Goal: Task Accomplishment & Management: Complete application form

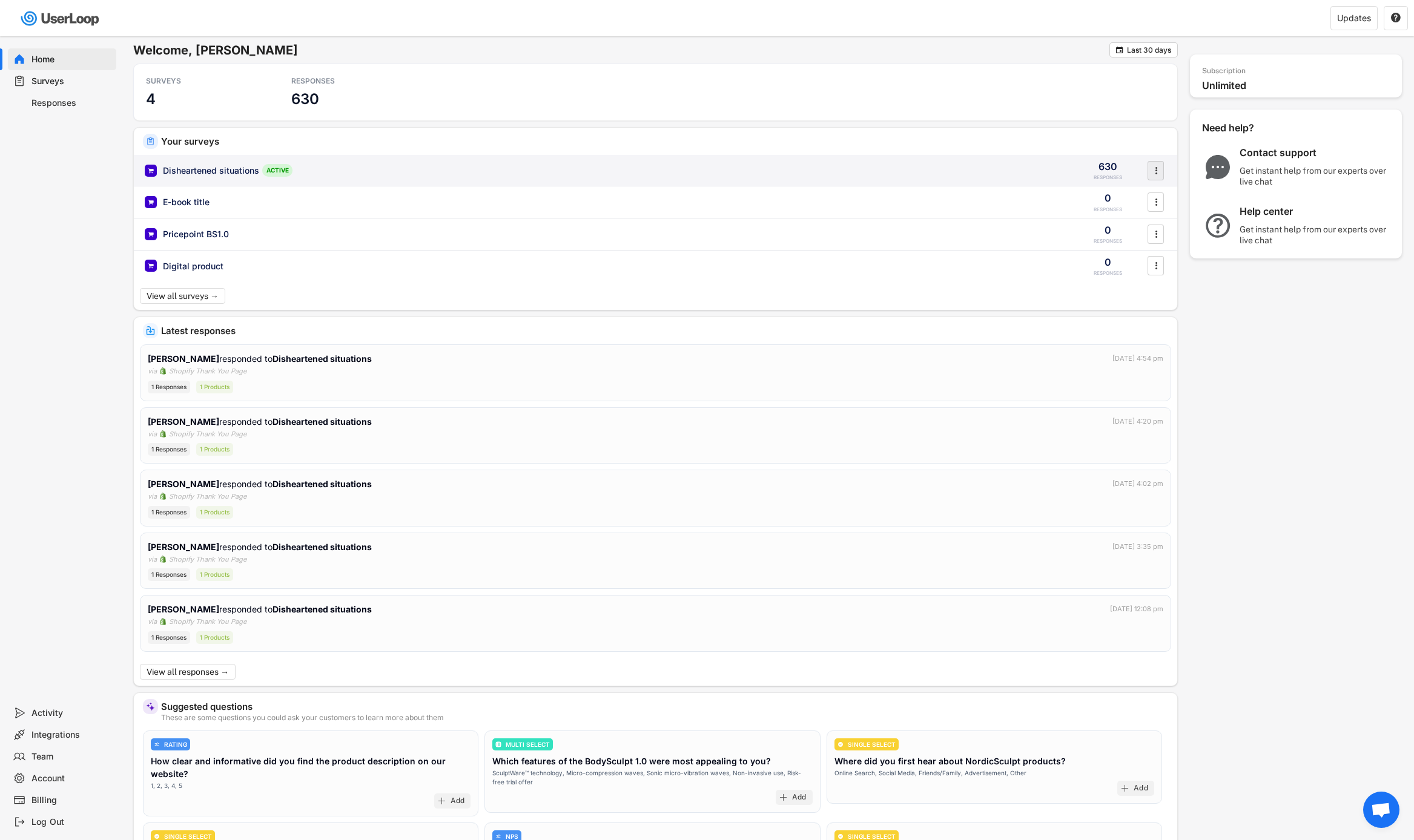
click at [1155, 169] on text "" at bounding box center [1155, 170] width 2 height 13
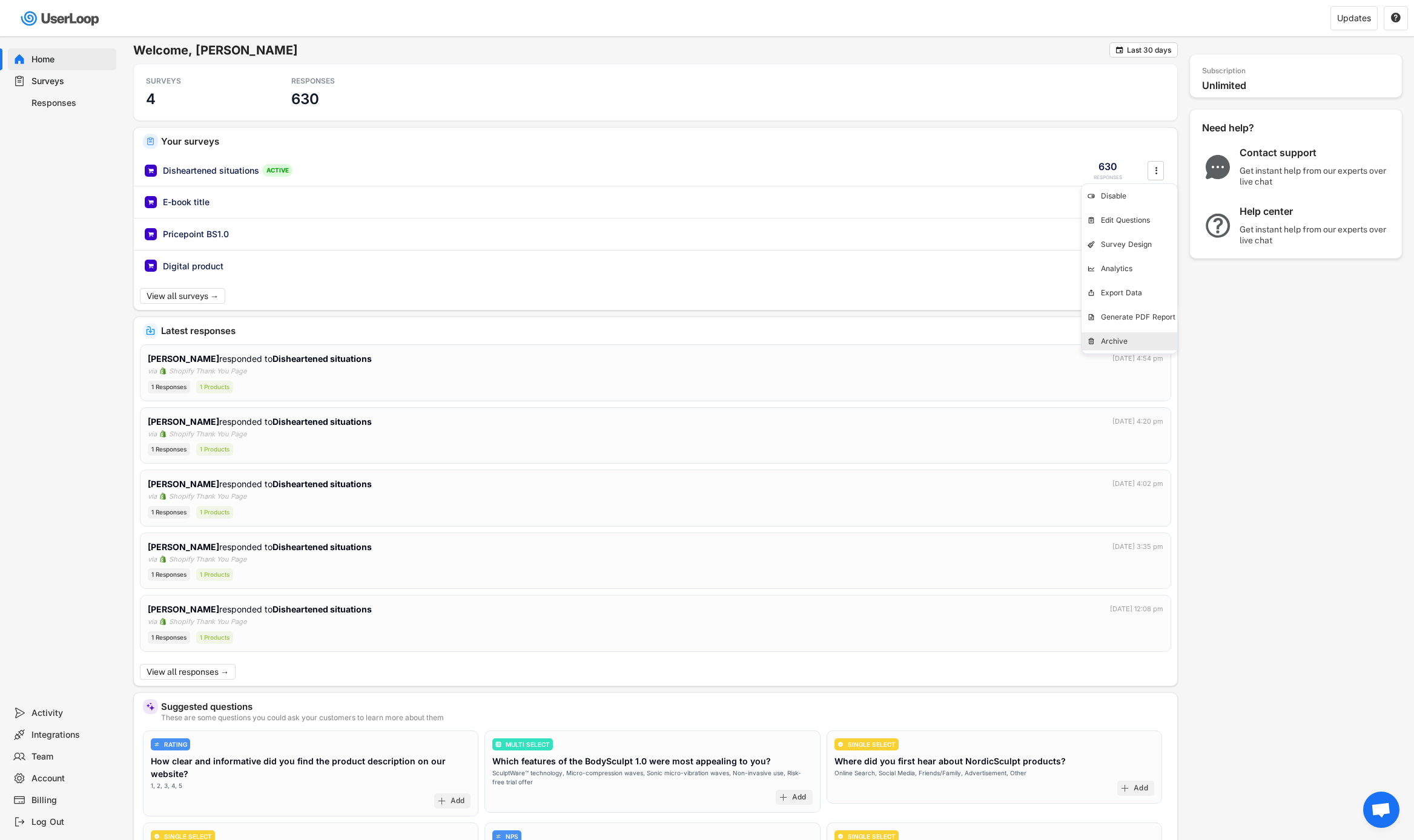
click at [1108, 339] on div "Archive" at bounding box center [1139, 342] width 77 height 10
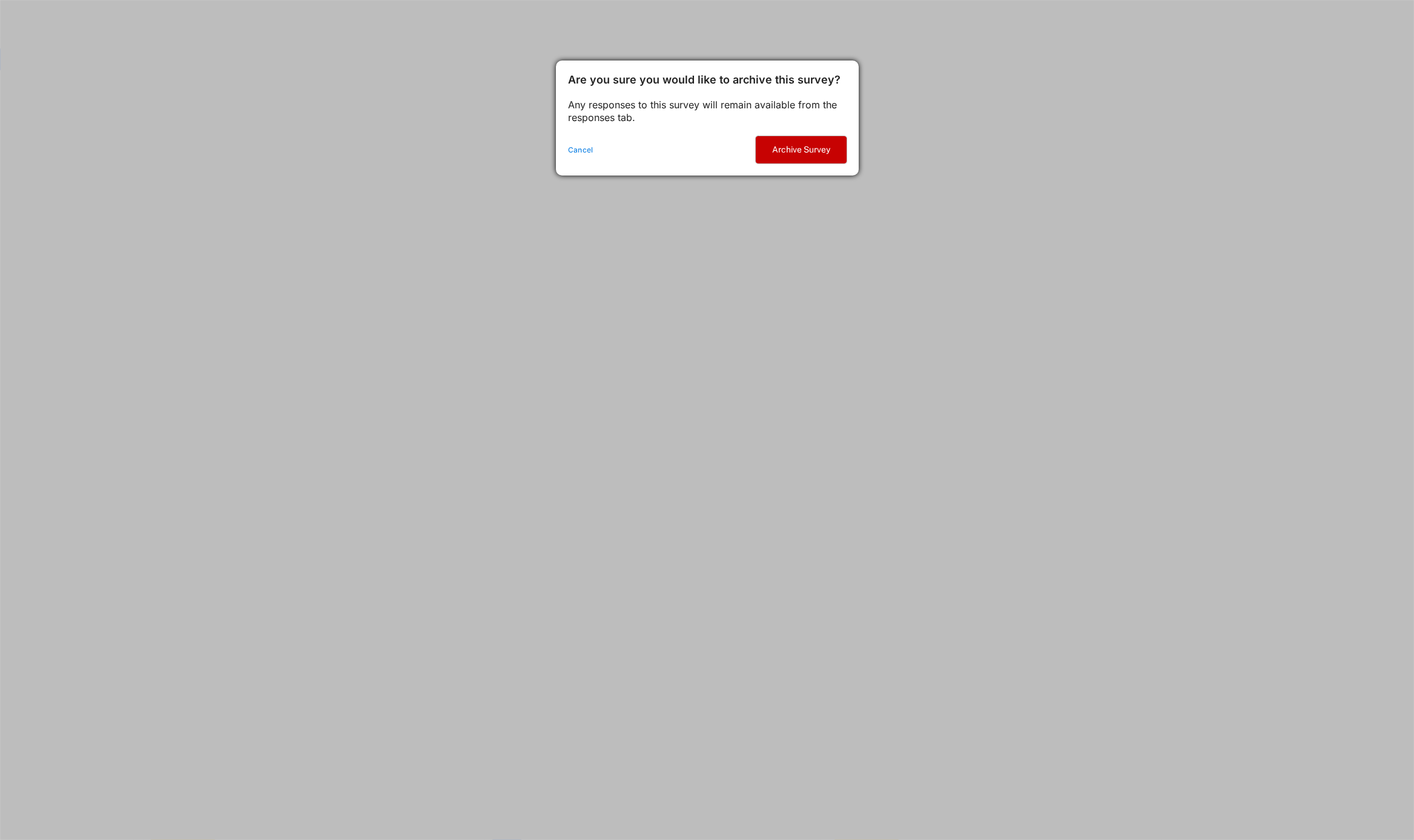
drag, startPoint x: 782, startPoint y: 152, endPoint x: 678, endPoint y: 214, distance: 121.1
click at [678, 214] on body "Welcome, Victor  Last 30 days SURVEYS 4 RESPONSES 630 Your surveys Disheartene…" at bounding box center [707, 420] width 1414 height 840
click at [577, 157] on div "Cancel Archive Survey" at bounding box center [707, 149] width 303 height 51
click at [580, 141] on div "Cancel Archive Survey" at bounding box center [707, 149] width 303 height 51
click at [580, 147] on div "Cancel" at bounding box center [656, 150] width 176 height 10
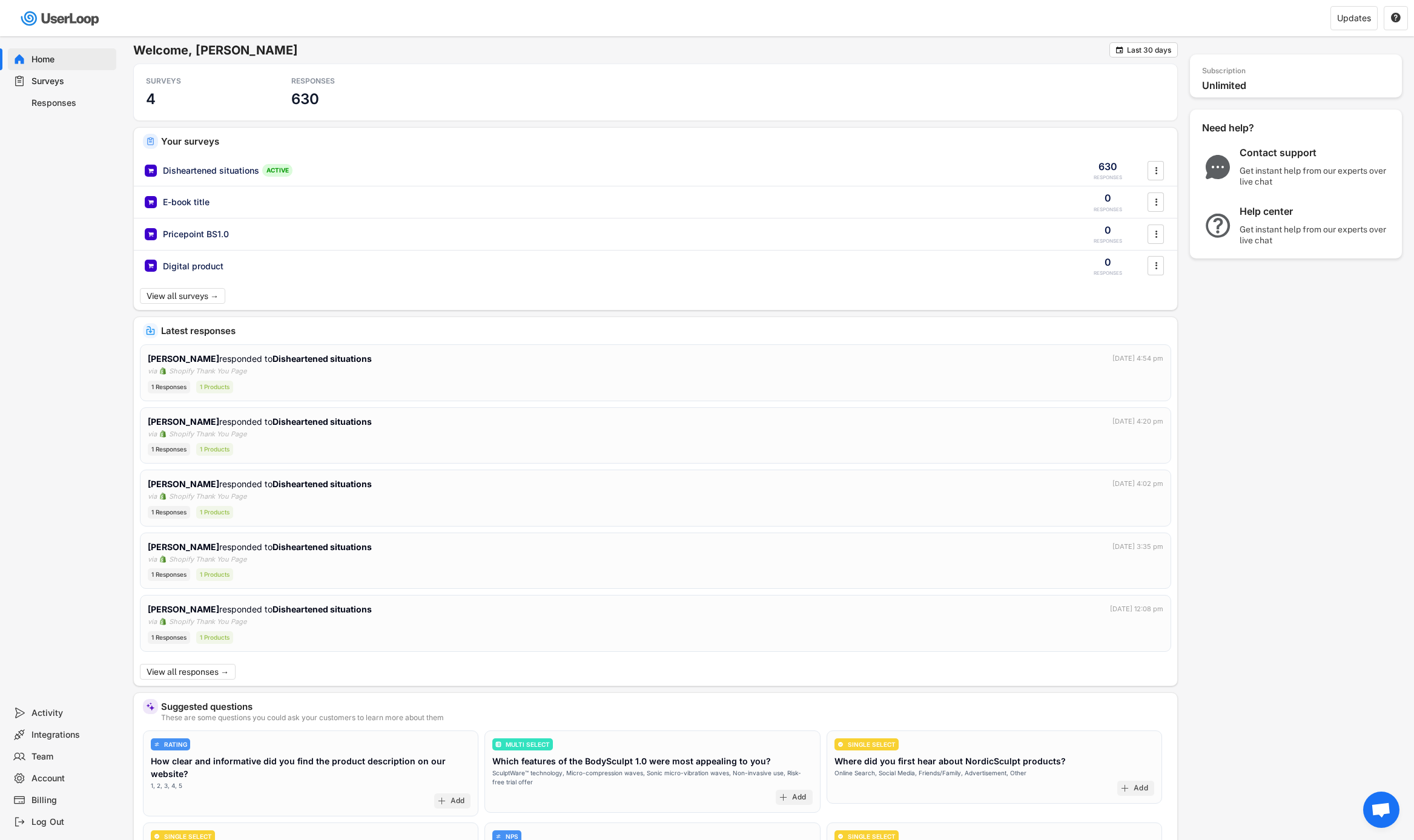
click at [82, 56] on div "Home" at bounding box center [71, 59] width 80 height 11
click at [53, 77] on div "Surveys" at bounding box center [71, 81] width 80 height 11
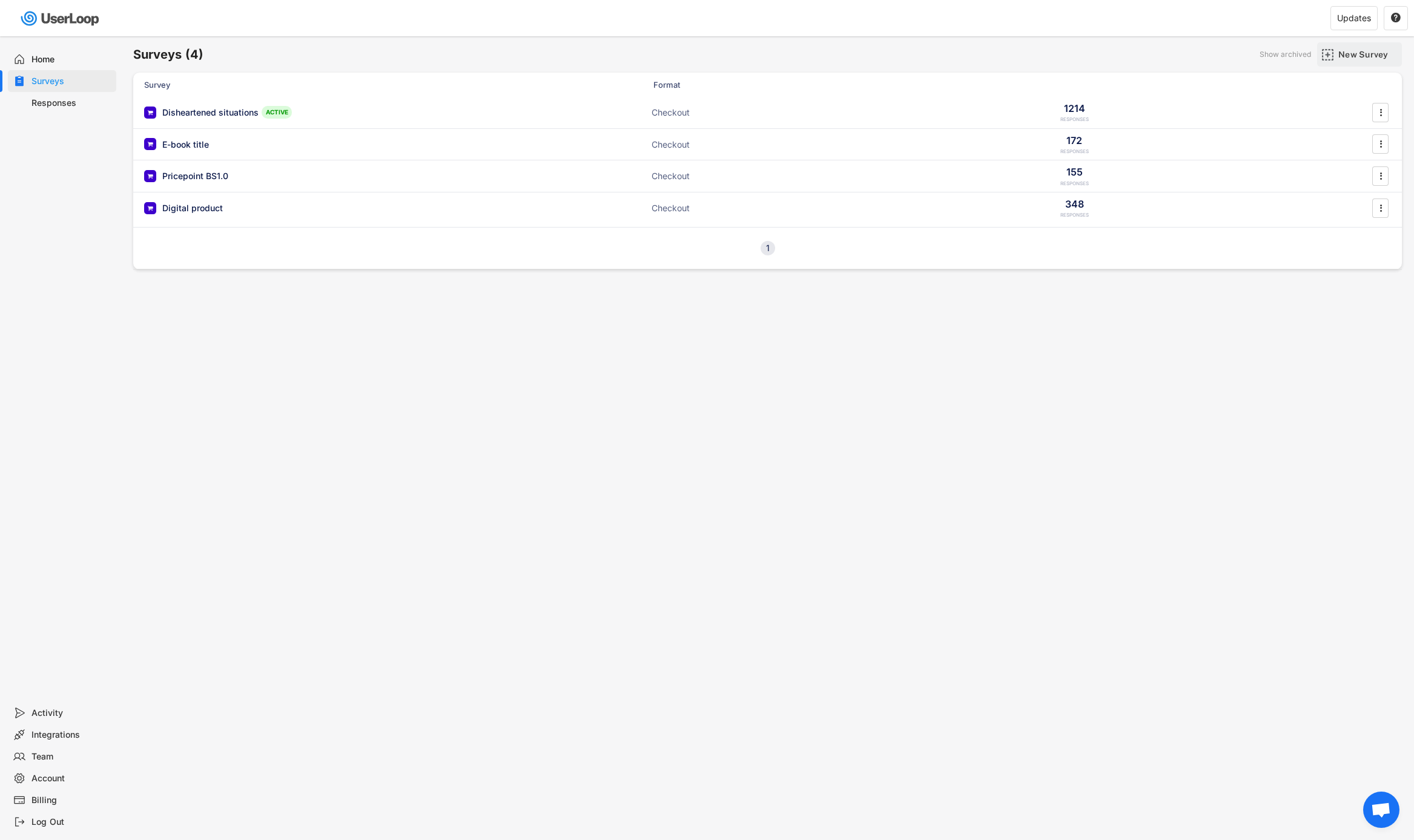
click at [1337, 55] on div "New Survey" at bounding box center [1359, 54] width 85 height 24
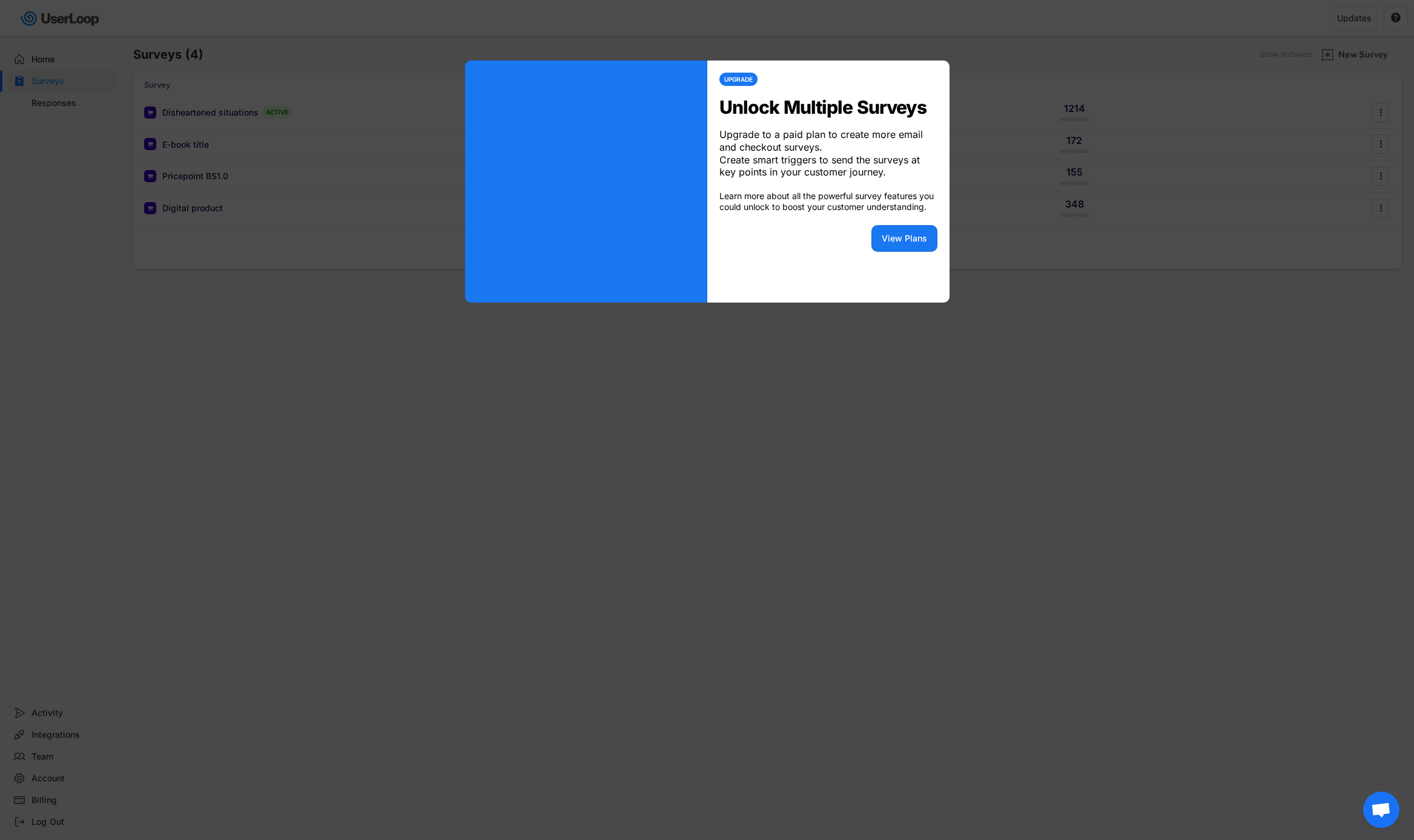
click at [798, 332] on div at bounding box center [707, 420] width 1414 height 840
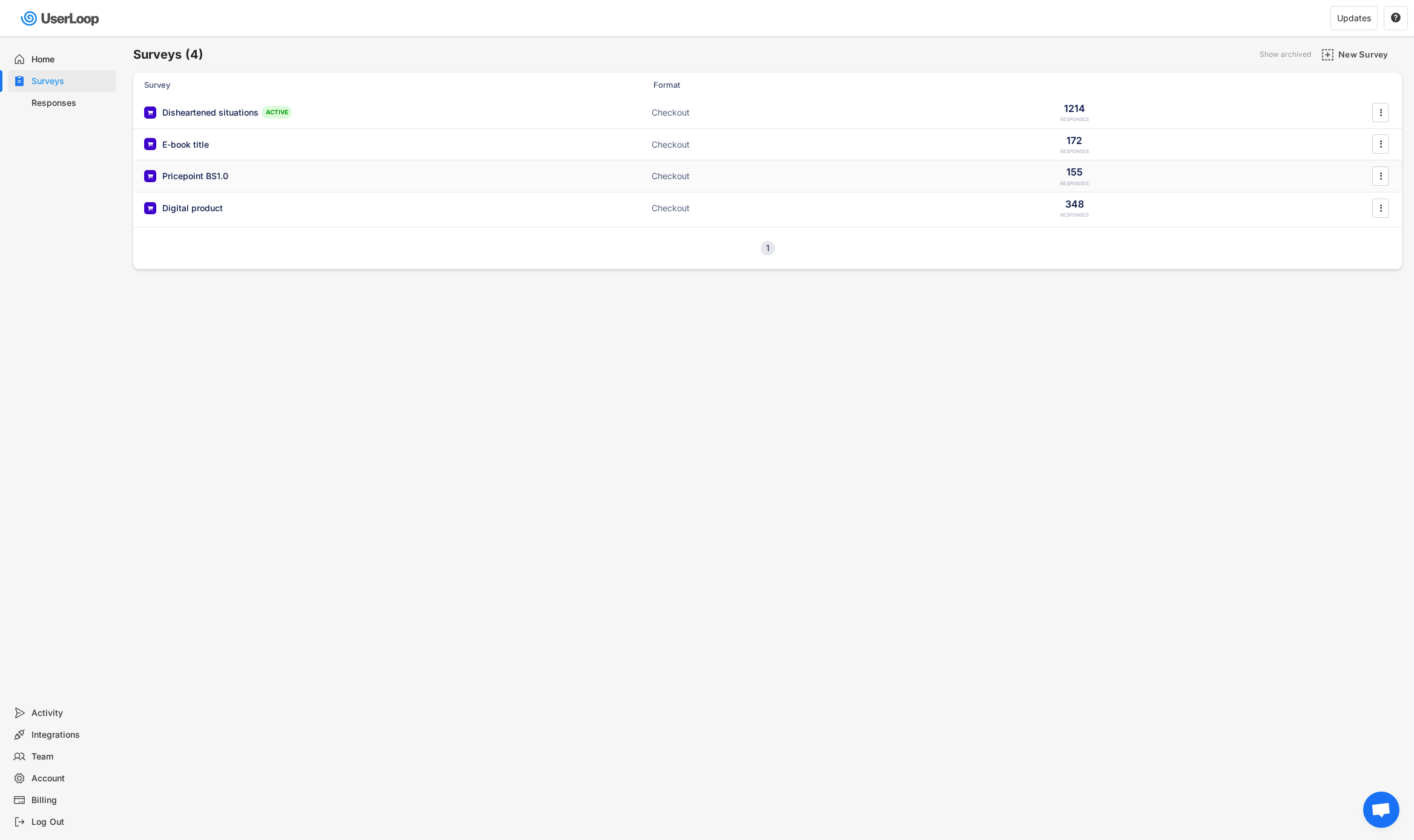
click at [1274, 172] on div "Pricepoint BS1.0 Checkout 155 RESPONSES " at bounding box center [767, 176] width 1269 height 31
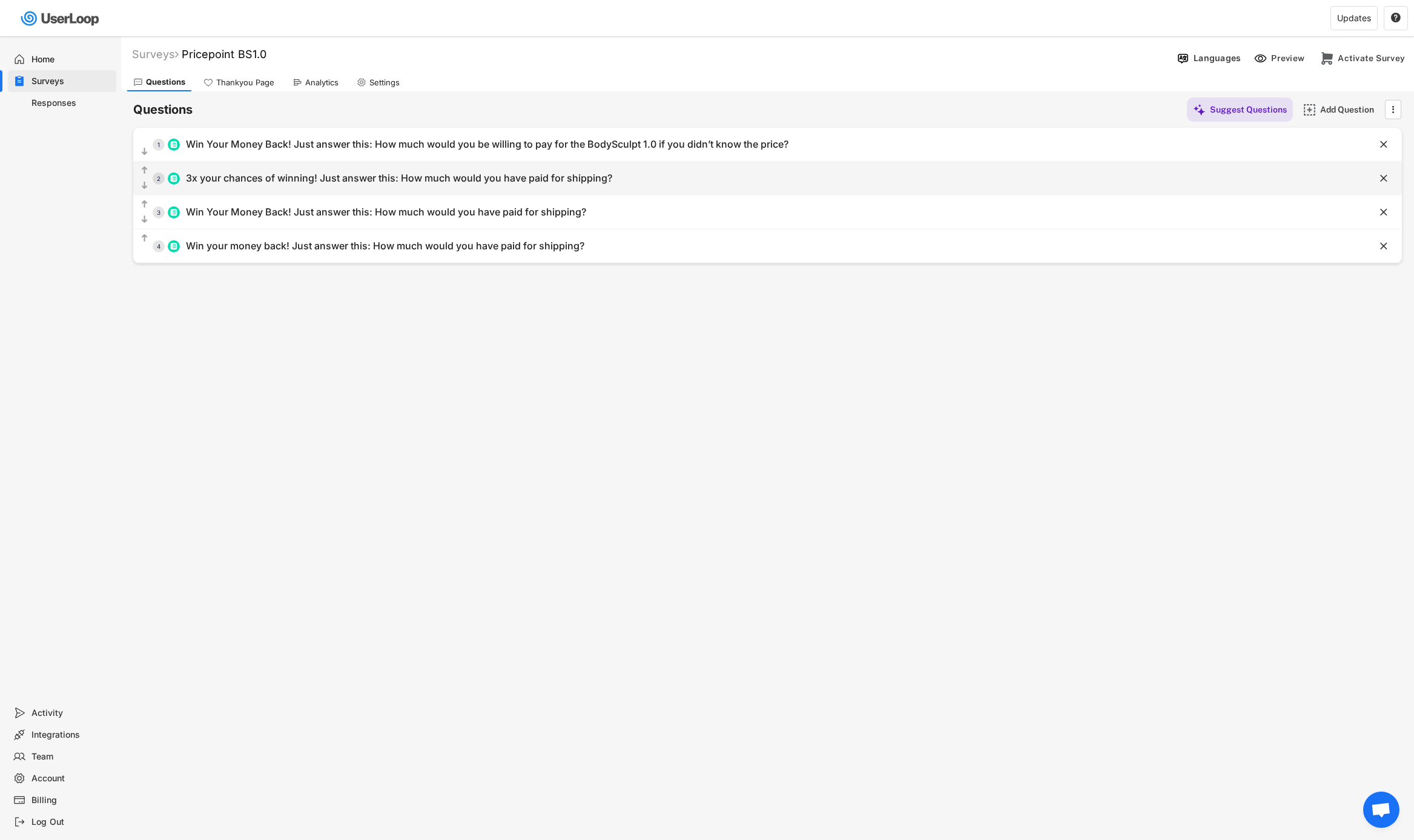
click at [909, 179] on div "  2 3x your chances of winning! Just answer this: How much would you have pai…" at bounding box center [737, 178] width 1208 height 27
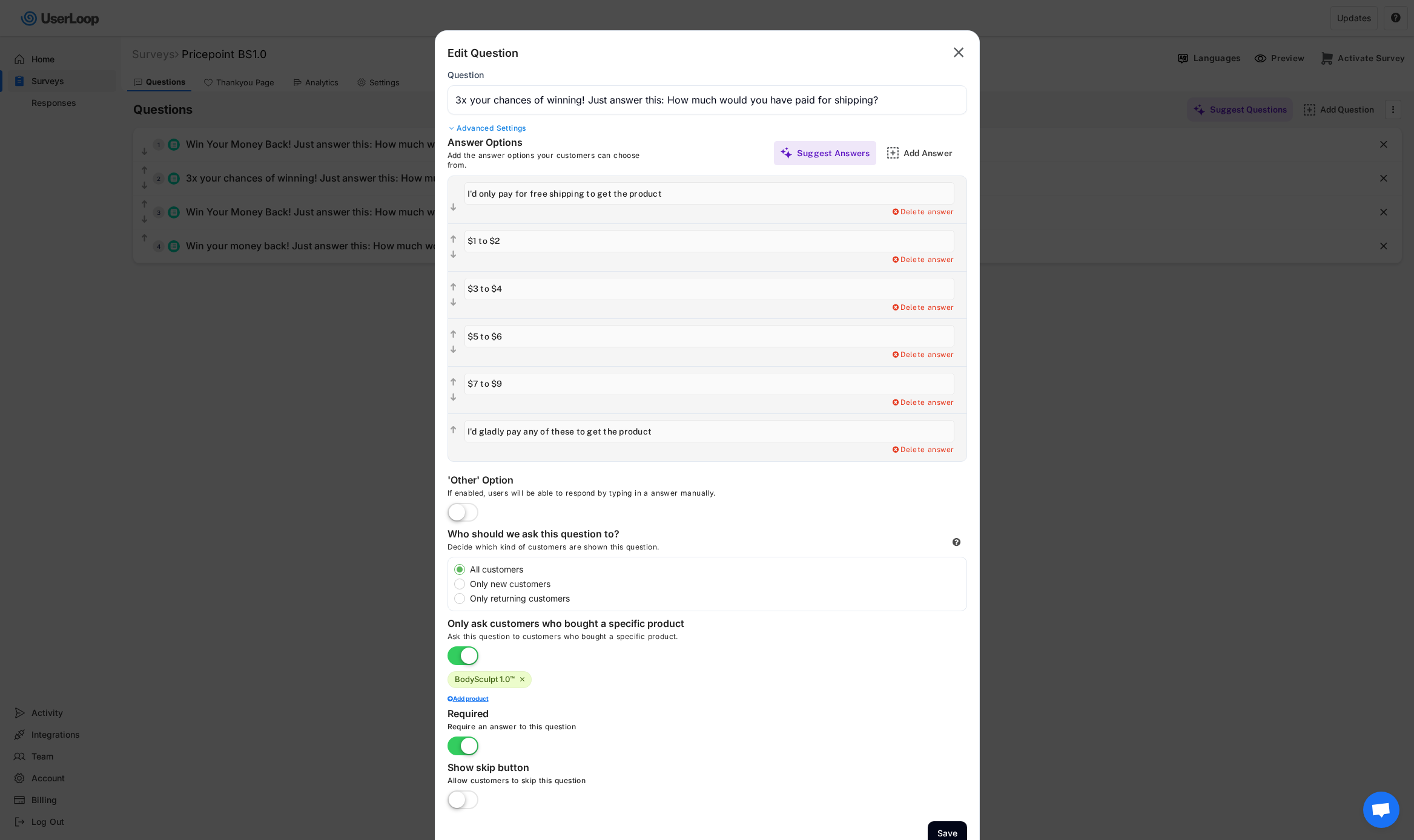
click at [964, 57] on icon "" at bounding box center [958, 53] width 17 height 19
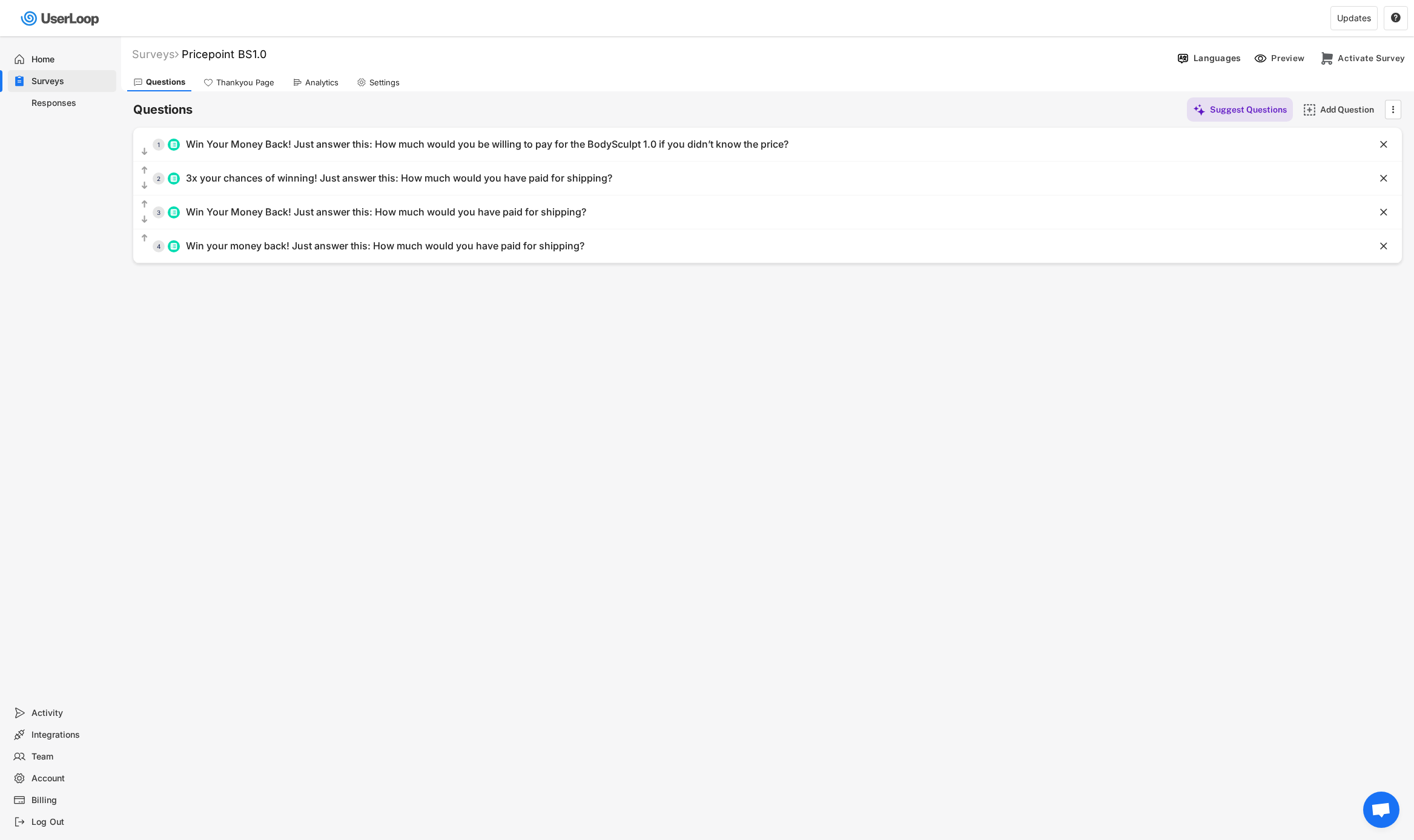
click at [1393, 105] on icon "" at bounding box center [1392, 109] width 12 height 18
click at [1364, 157] on div "Archive" at bounding box center [1364, 168] width 89 height 24
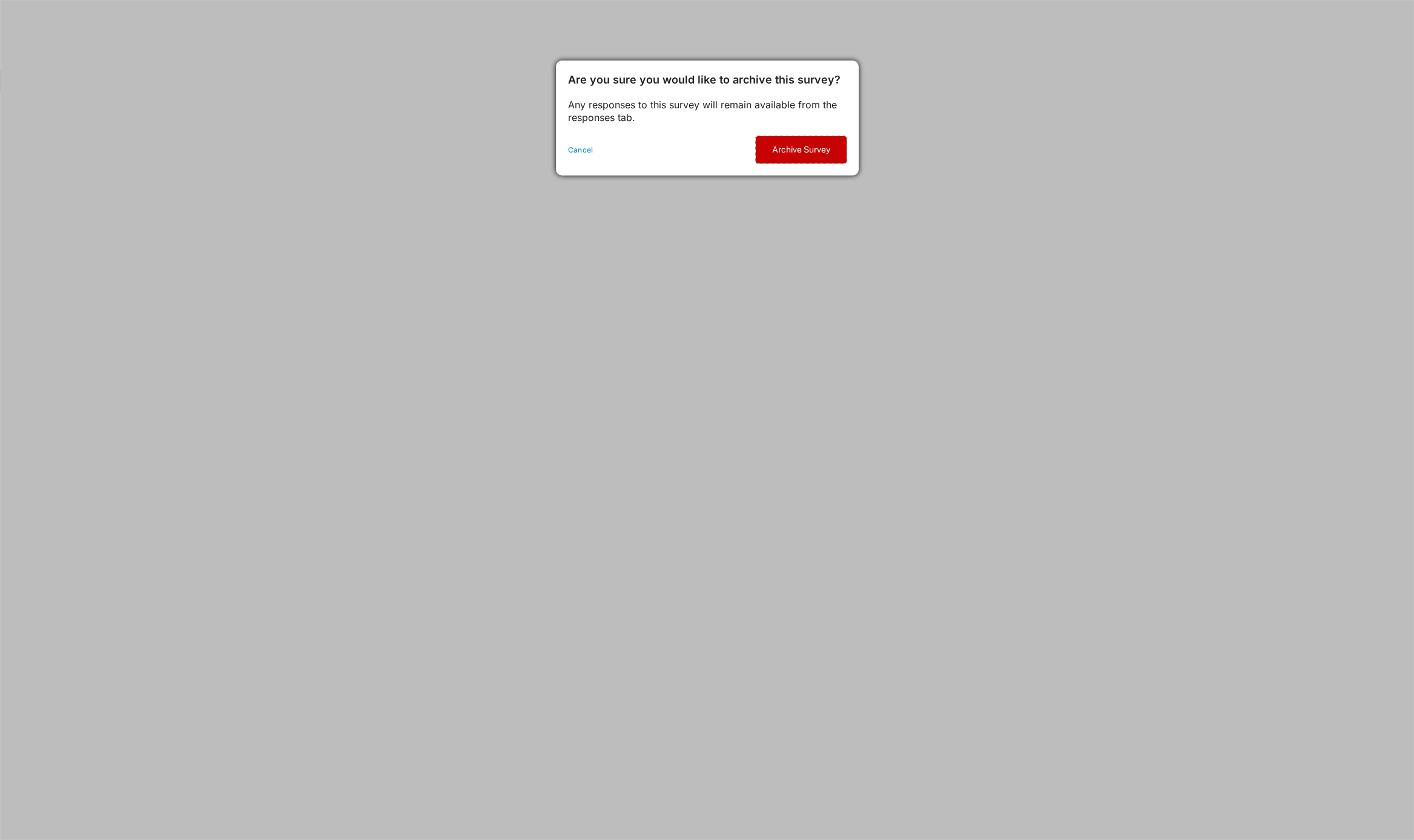
click at [810, 141] on button "Archive Survey" at bounding box center [801, 150] width 91 height 27
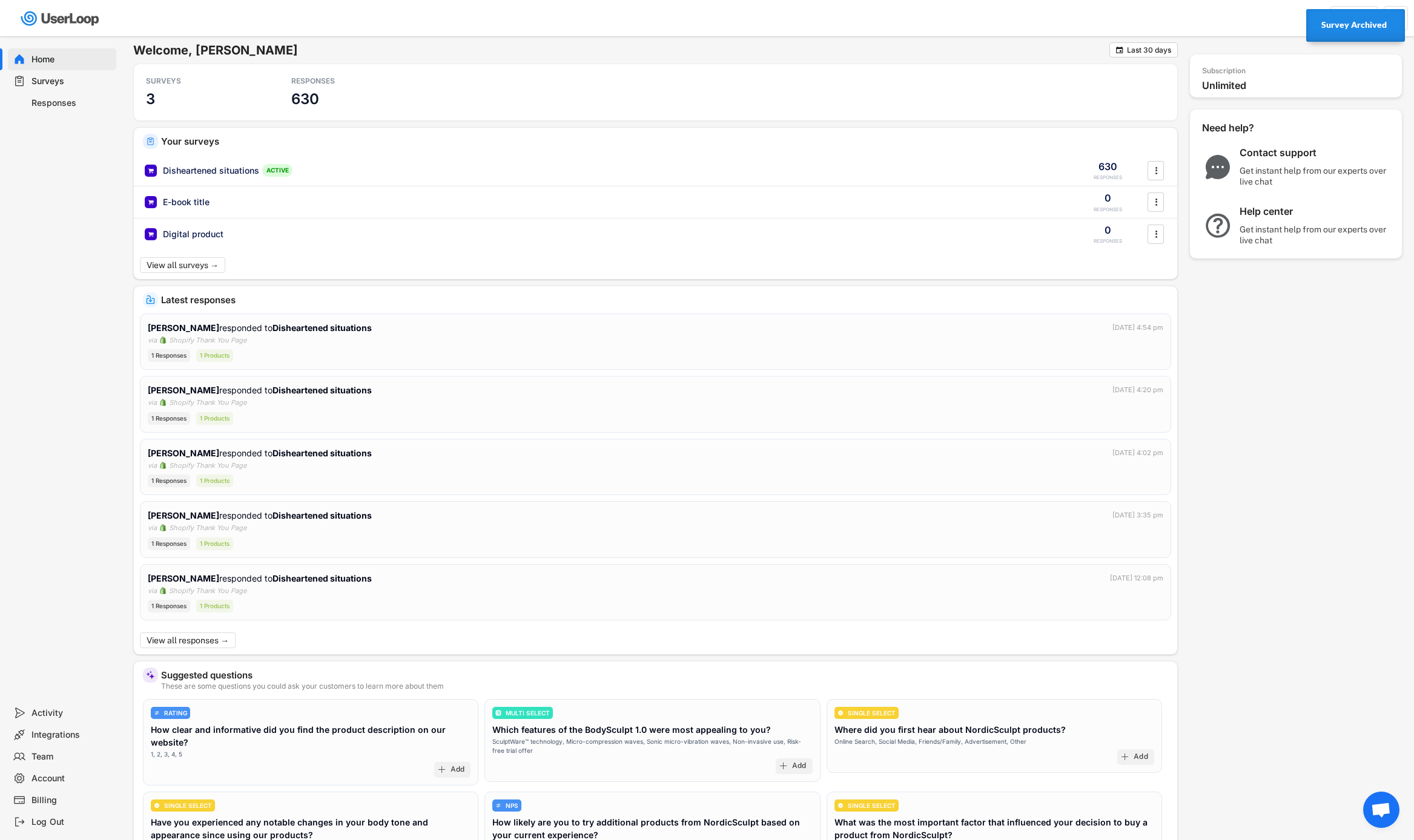
click at [85, 83] on div "Surveys" at bounding box center [71, 81] width 80 height 11
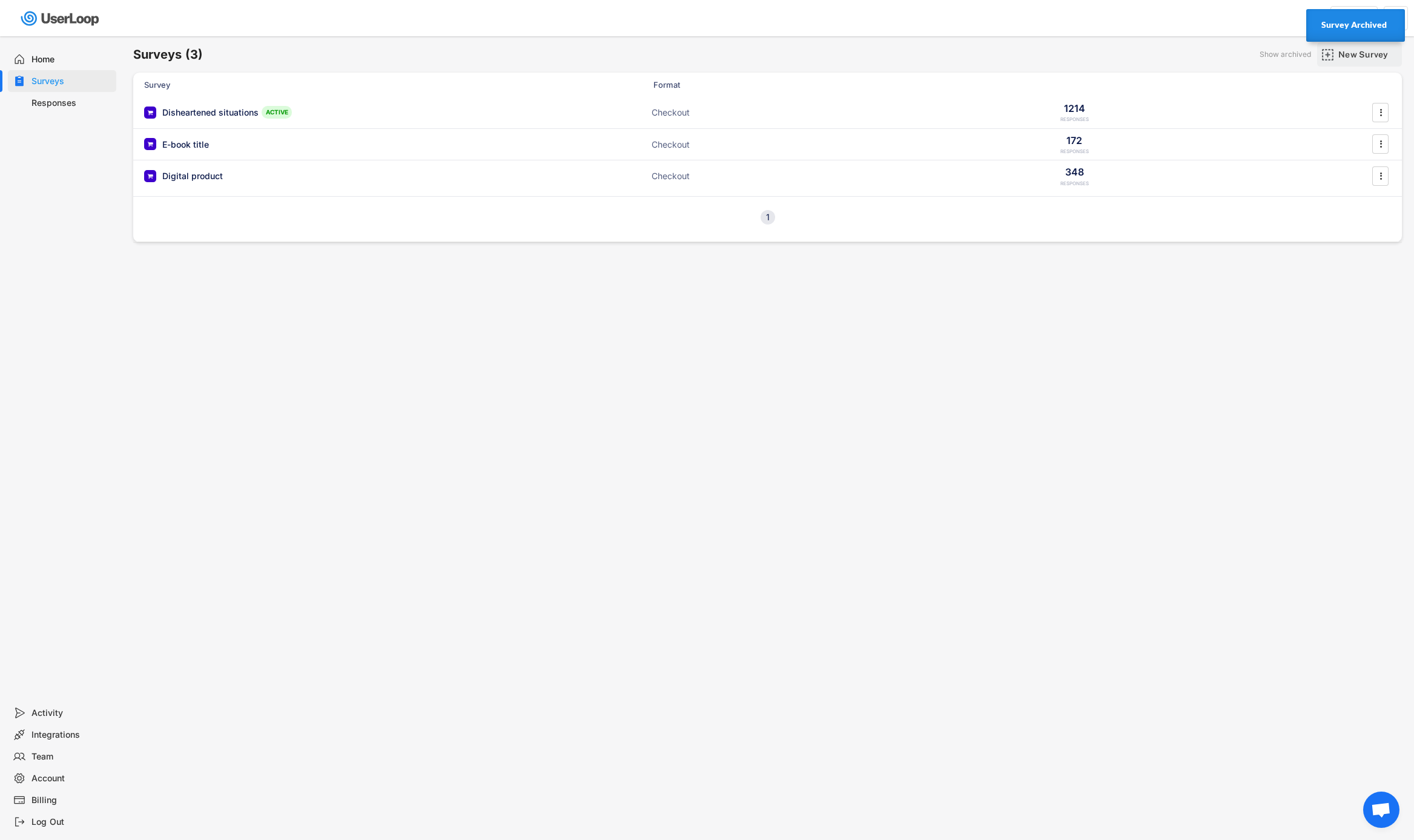
click at [1364, 50] on div "New Survey" at bounding box center [1368, 54] width 61 height 11
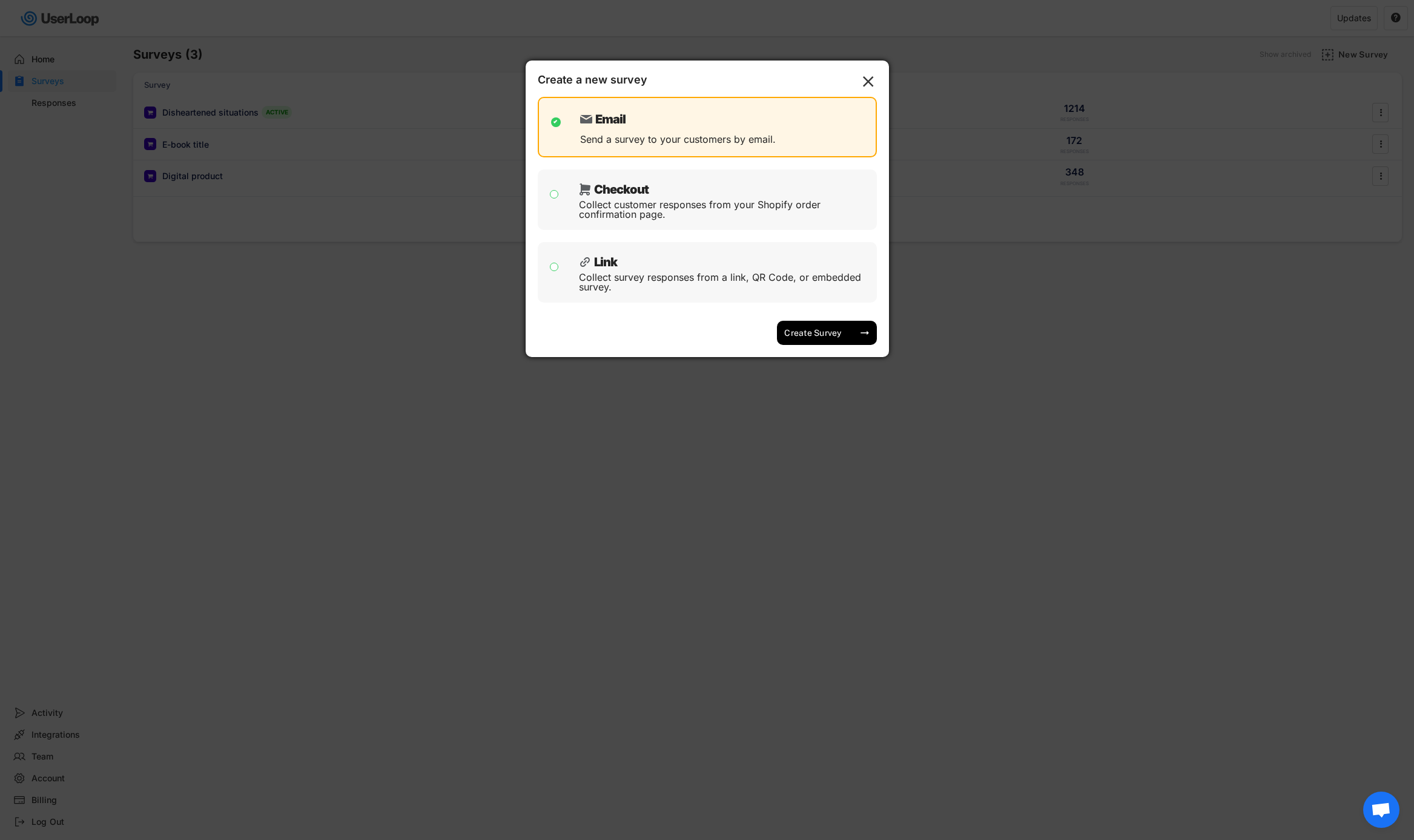
click at [768, 203] on div "Collect customer responses from your Shopify order confirmation page." at bounding box center [723, 209] width 289 height 19
checkbox input "false"
checkbox input "true"
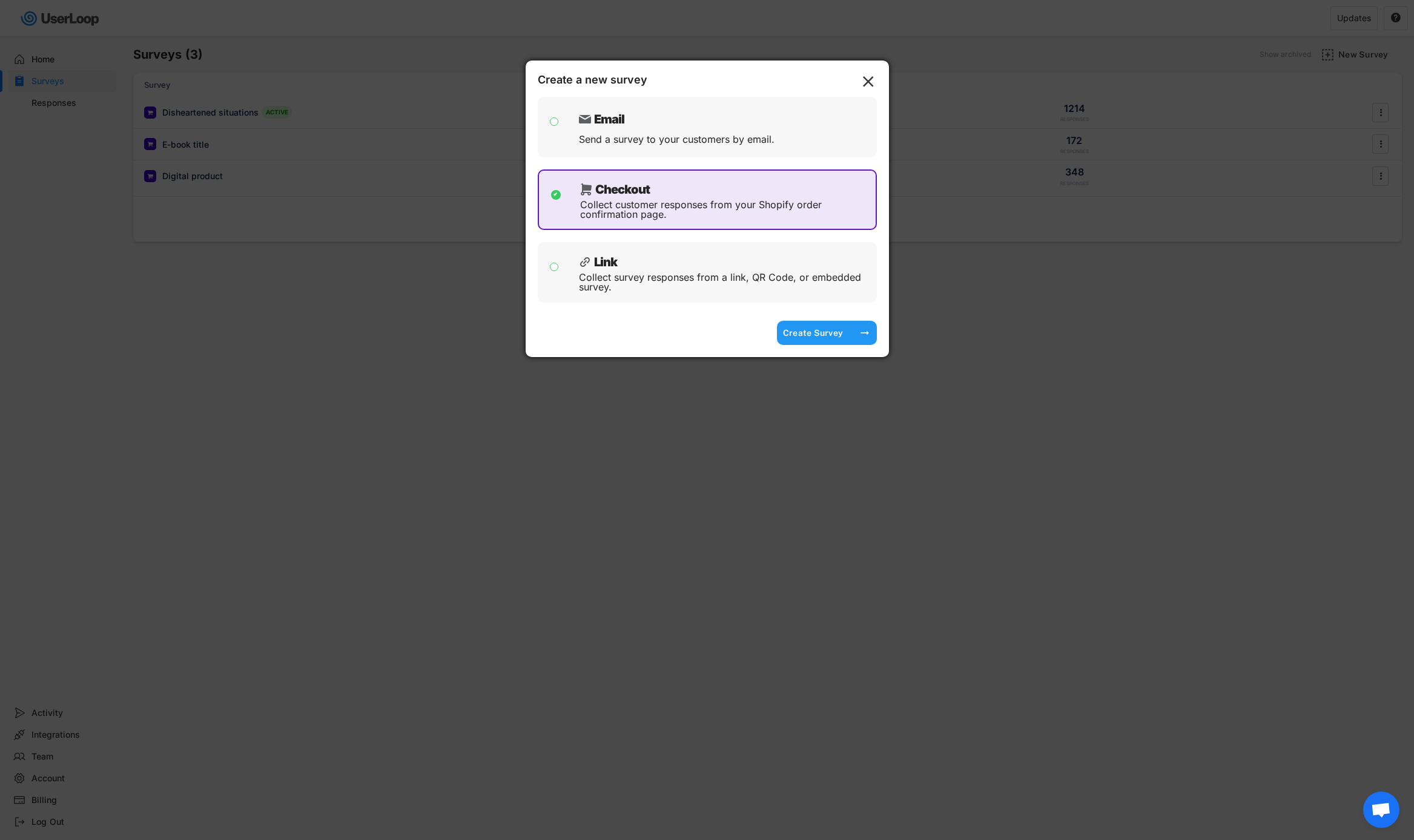
click at [815, 322] on div "Create Survey" at bounding box center [813, 333] width 61 height 24
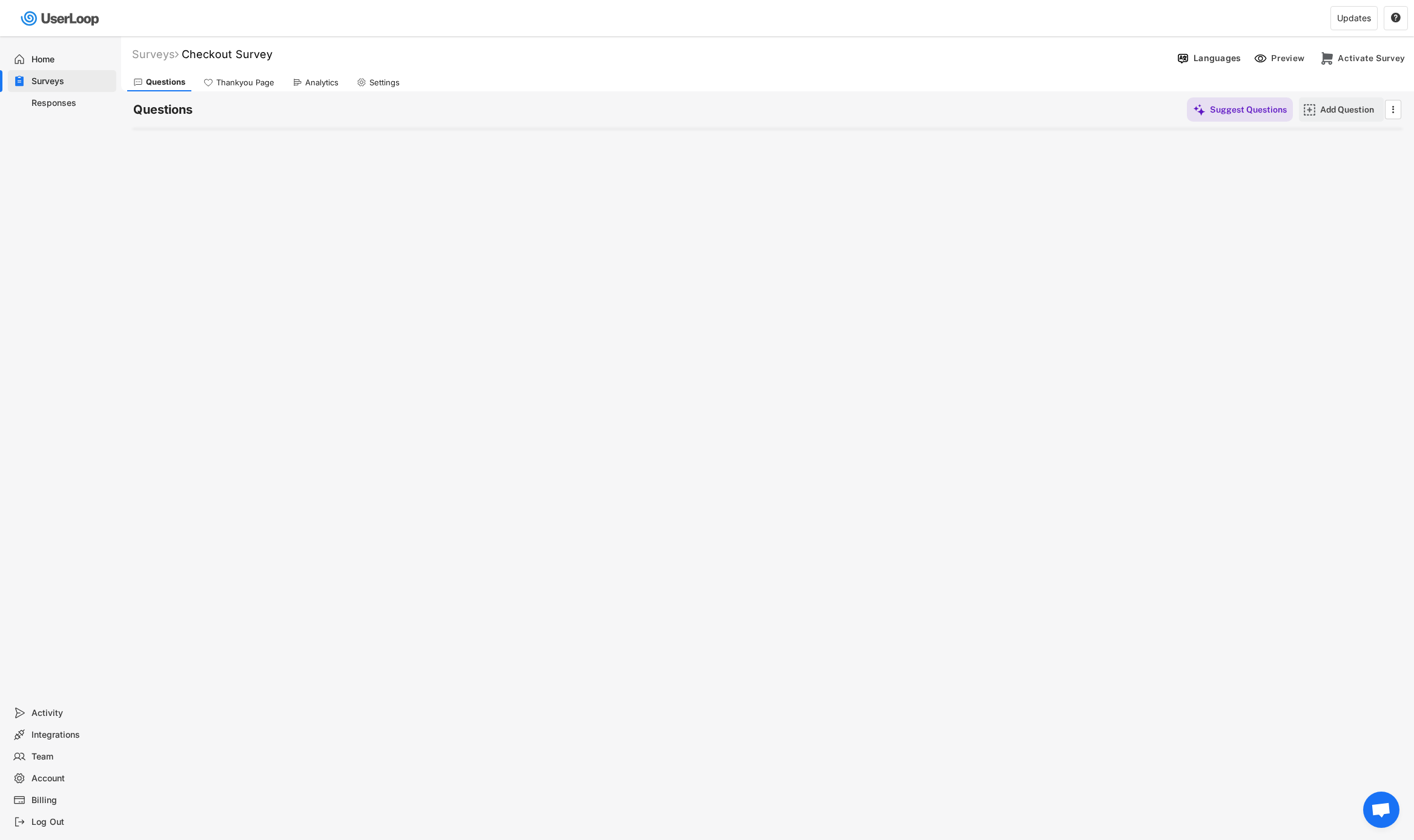
click at [1324, 106] on div "Add Question" at bounding box center [1350, 109] width 61 height 11
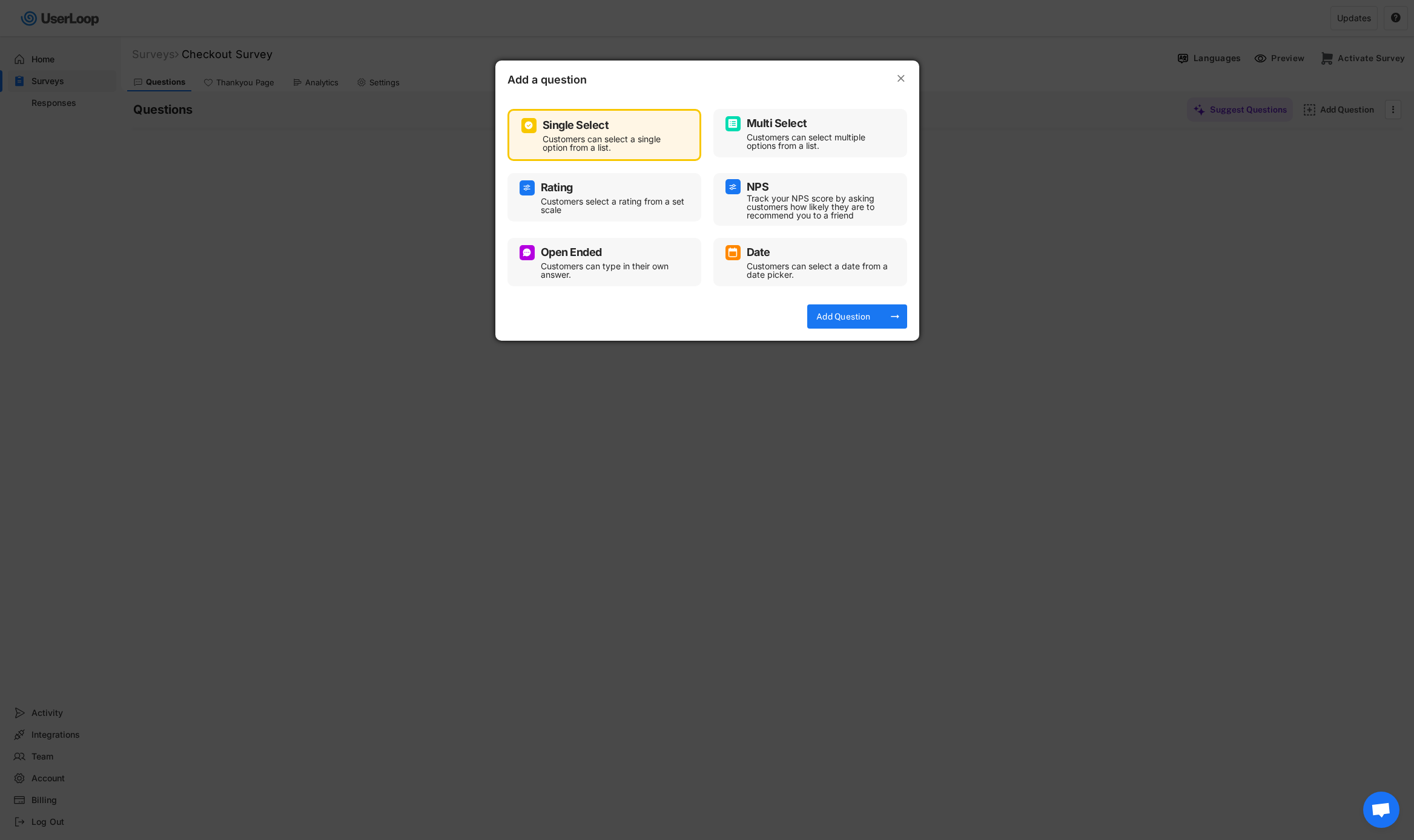
click at [689, 268] on div "Open Ended Customers can type in their own answer." at bounding box center [604, 262] width 194 height 49
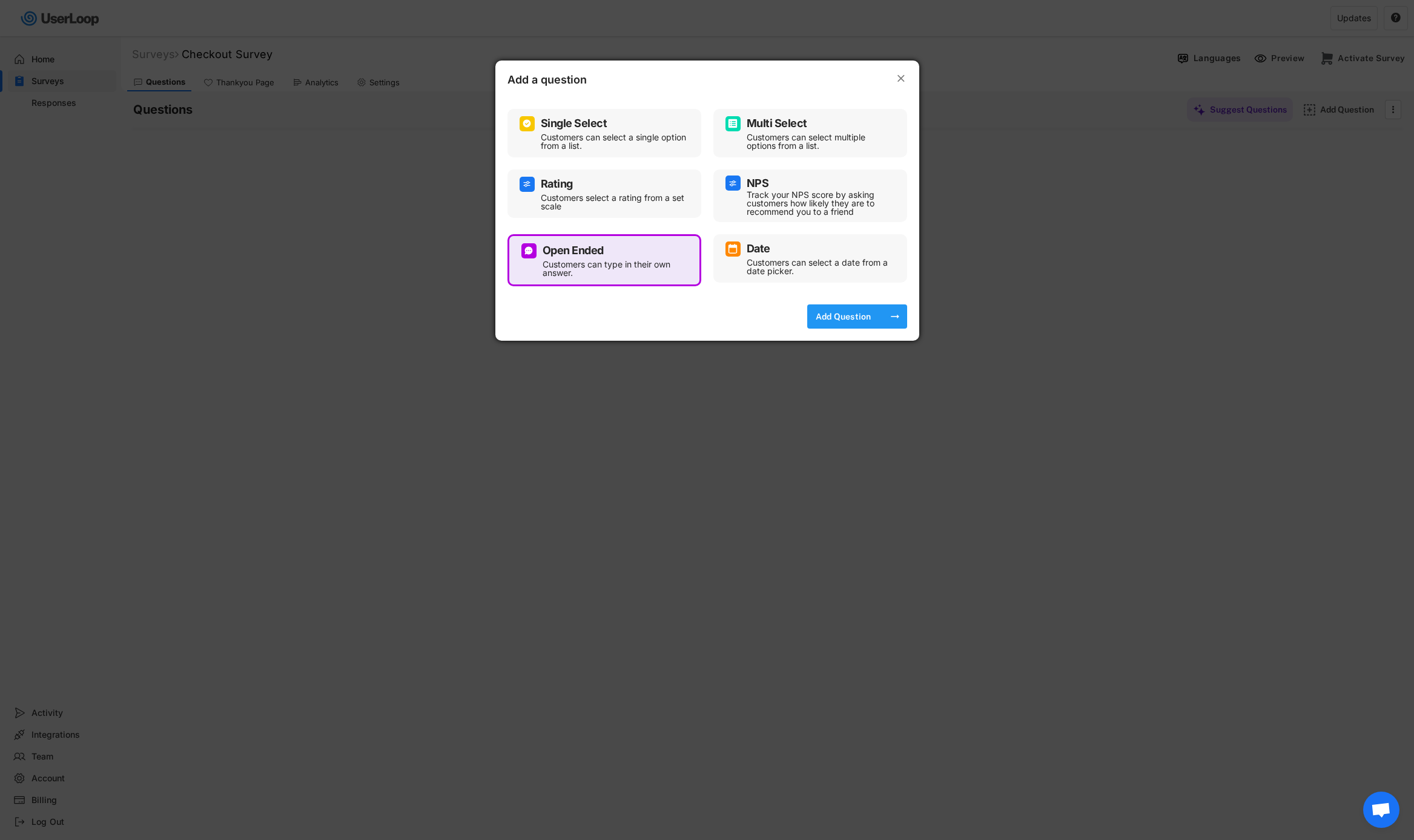
click at [818, 310] on div "Add Question" at bounding box center [843, 316] width 61 height 24
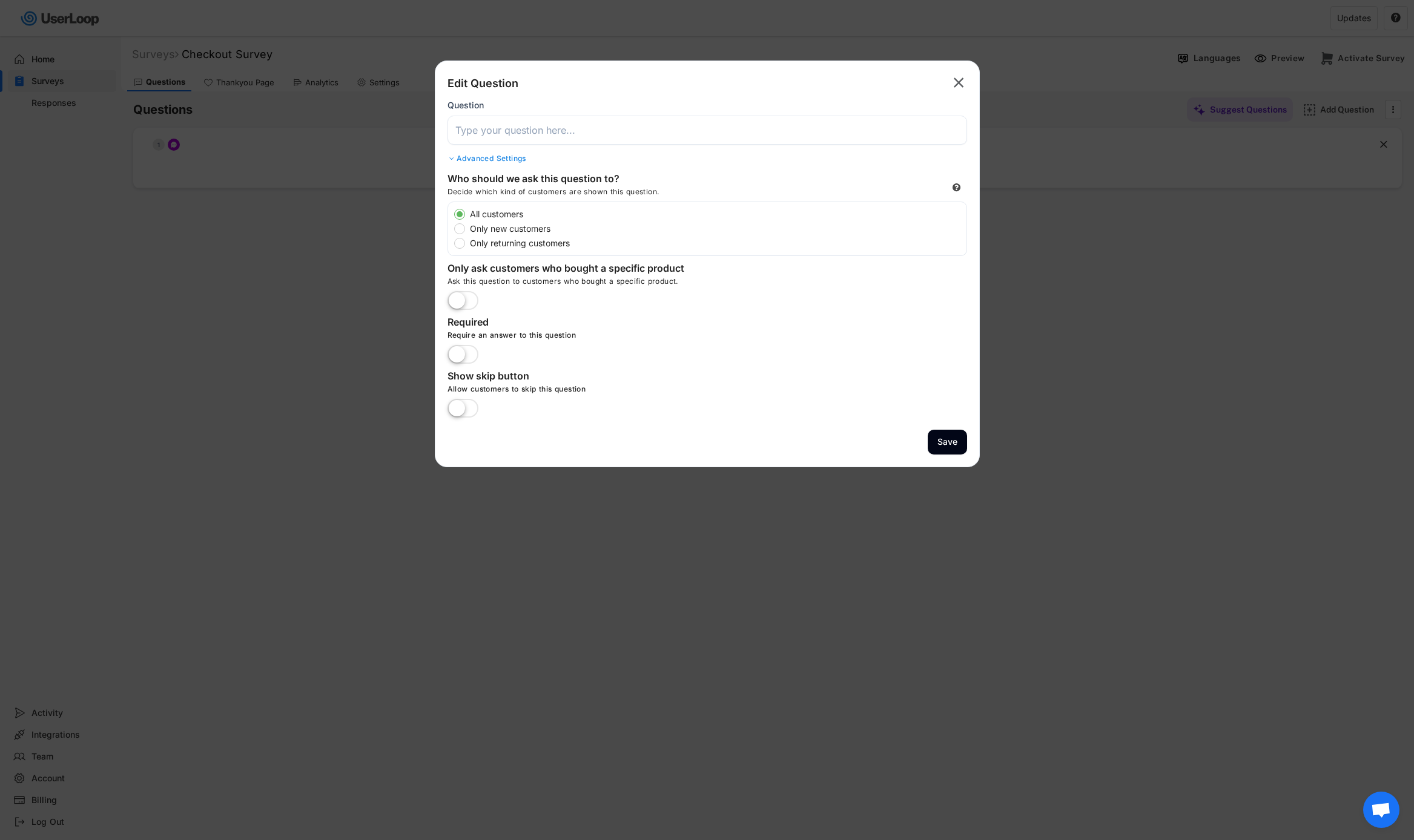
click at [575, 133] on input "input" at bounding box center [707, 130] width 520 height 29
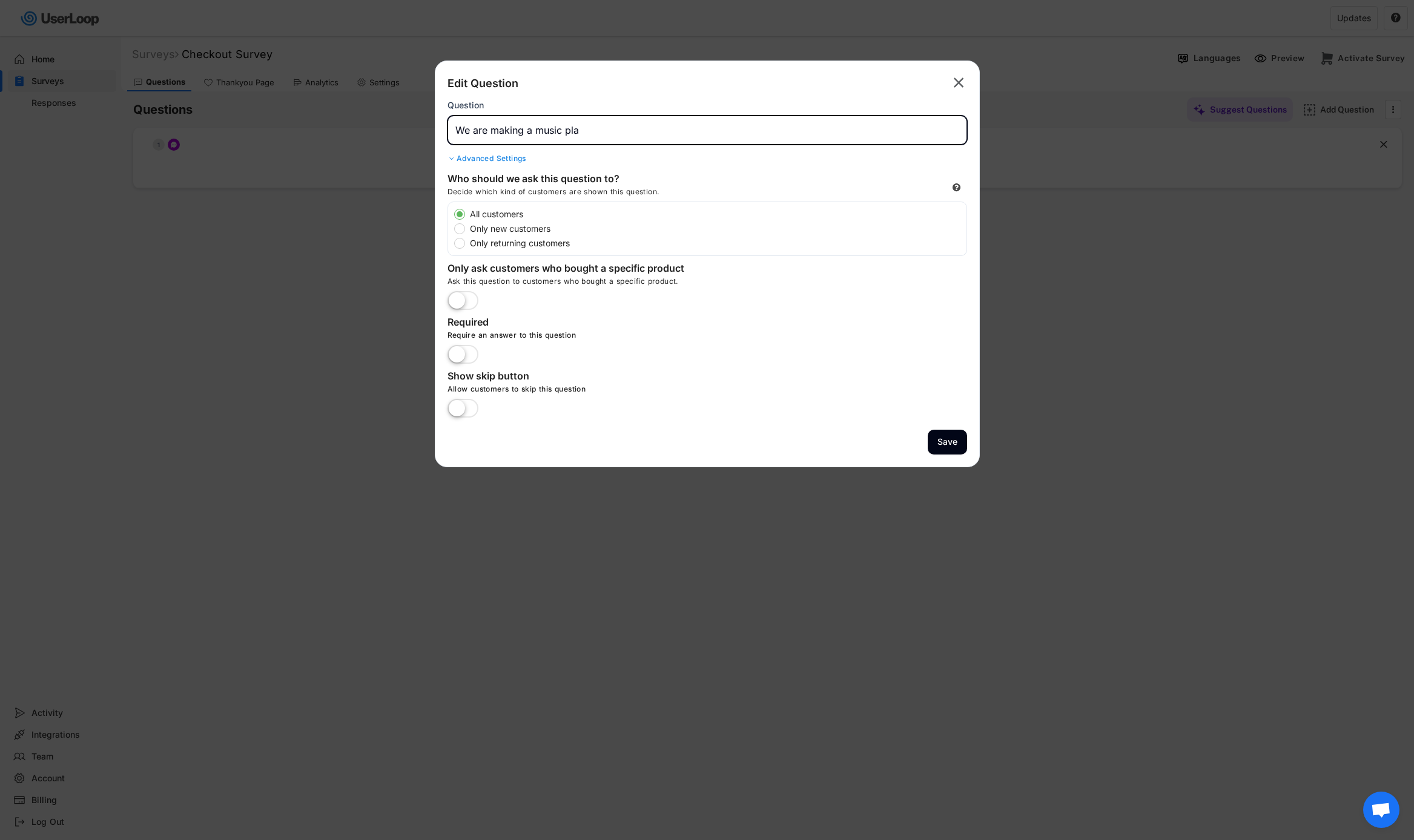
type input "We are making a music play"
click at [454, 129] on input "input" at bounding box center [707, 130] width 520 height 29
click at [753, 134] on input "input" at bounding box center [707, 130] width 520 height 29
click at [760, 134] on input "input" at bounding box center [707, 130] width 520 height 29
click at [772, 133] on input "input" at bounding box center [707, 130] width 520 height 29
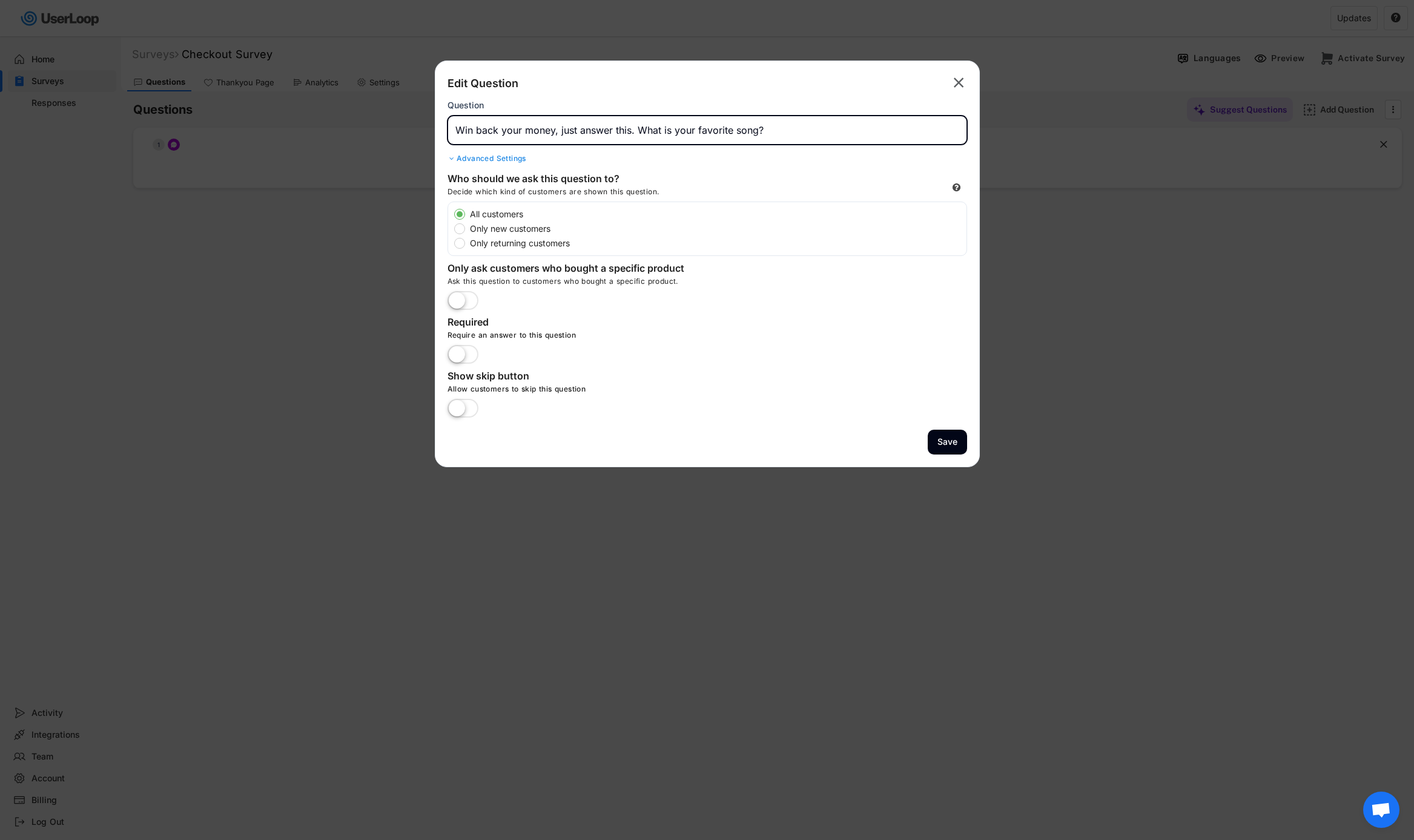
click at [755, 129] on input "input" at bounding box center [707, 130] width 520 height 29
type input "Win back your money, just answer this. What is your favorite song right now?"
click at [454, 357] on label at bounding box center [463, 355] width 37 height 26
click at [0, 0] on input "checkbox" at bounding box center [0, 0] width 0 height 0
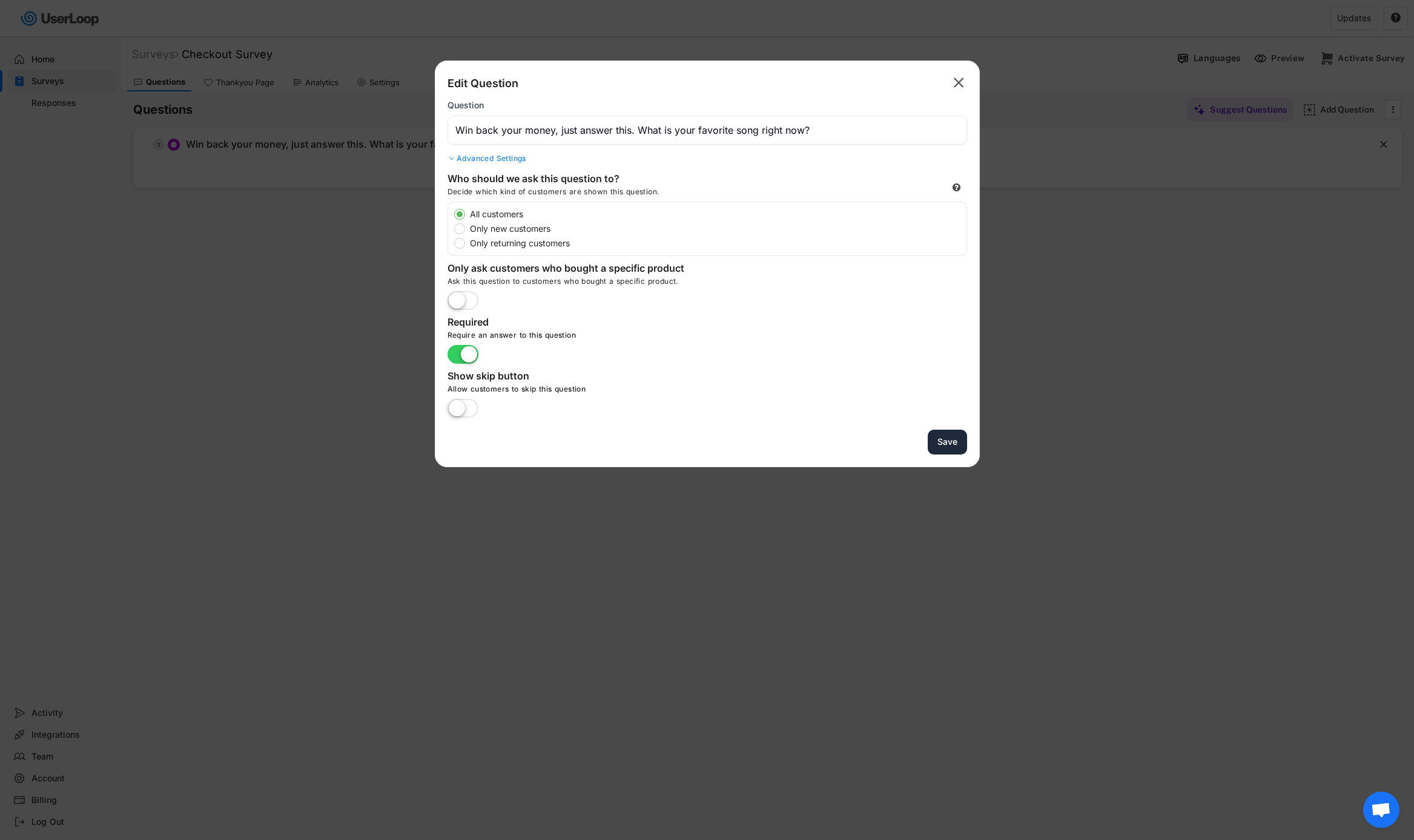
click at [963, 441] on button "Save" at bounding box center [947, 442] width 39 height 25
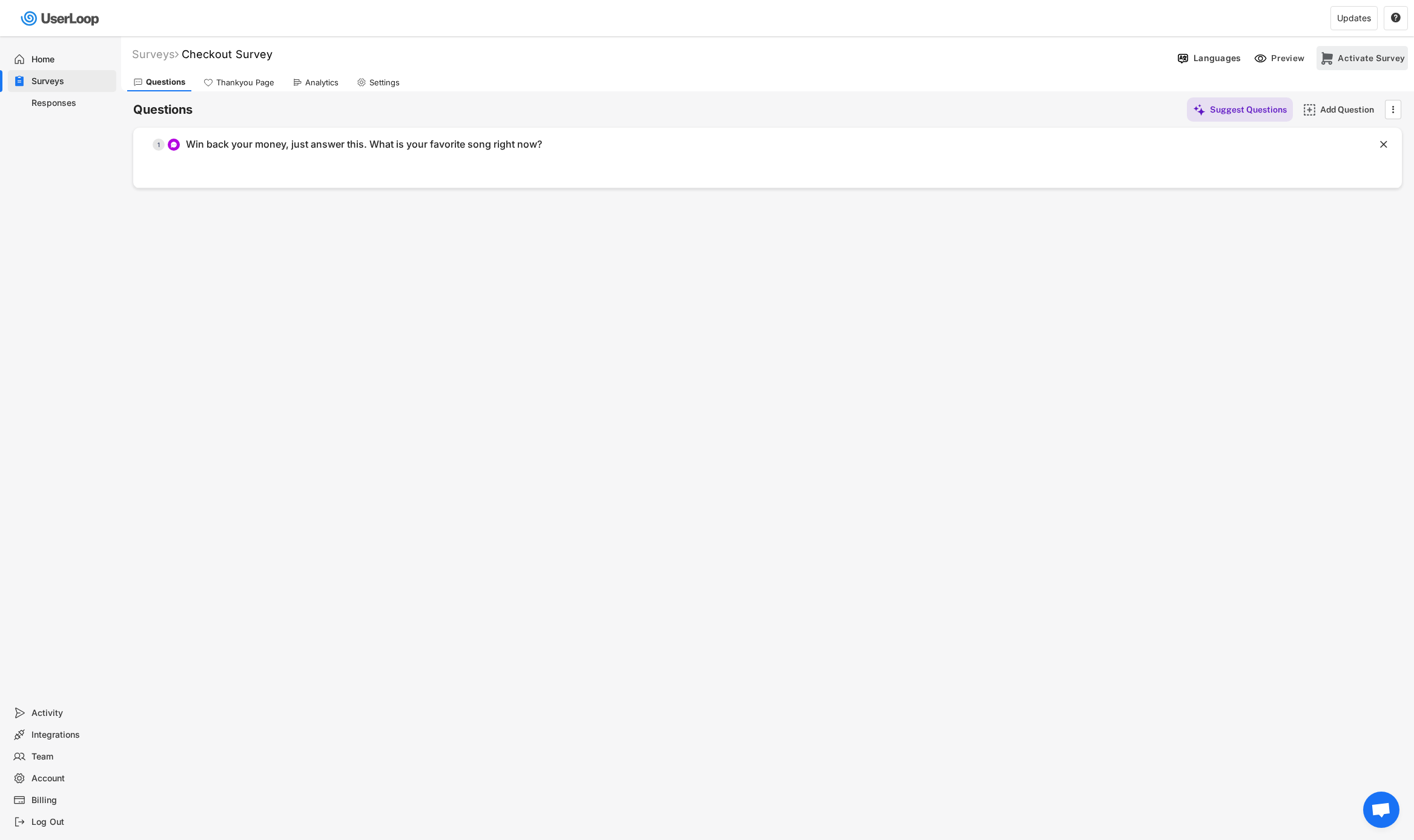
click at [1331, 65] on div "Activate Survey" at bounding box center [1362, 58] width 92 height 24
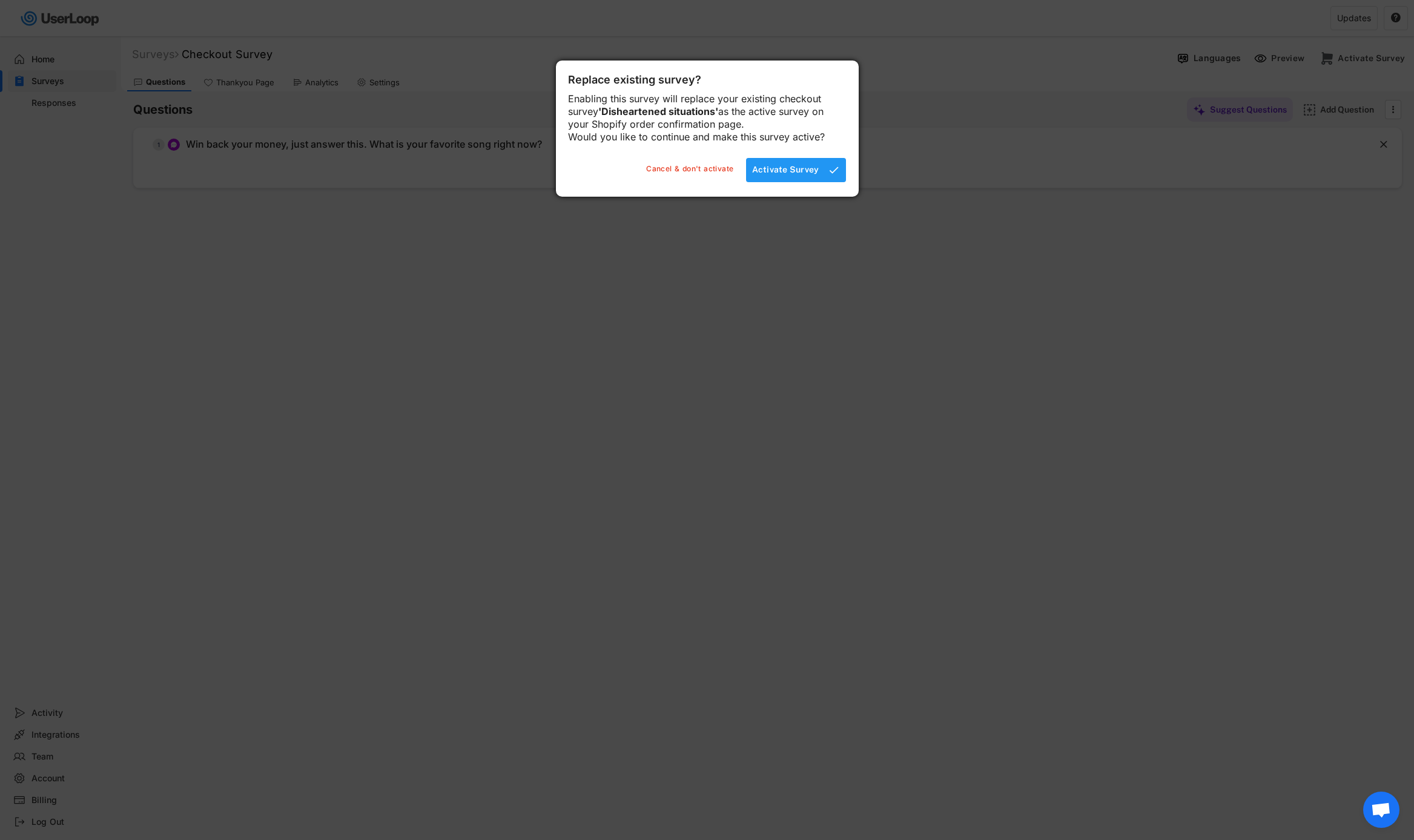
click at [775, 175] on div "Activate Survey" at bounding box center [786, 169] width 67 height 11
click at [804, 229] on div at bounding box center [707, 420] width 1414 height 840
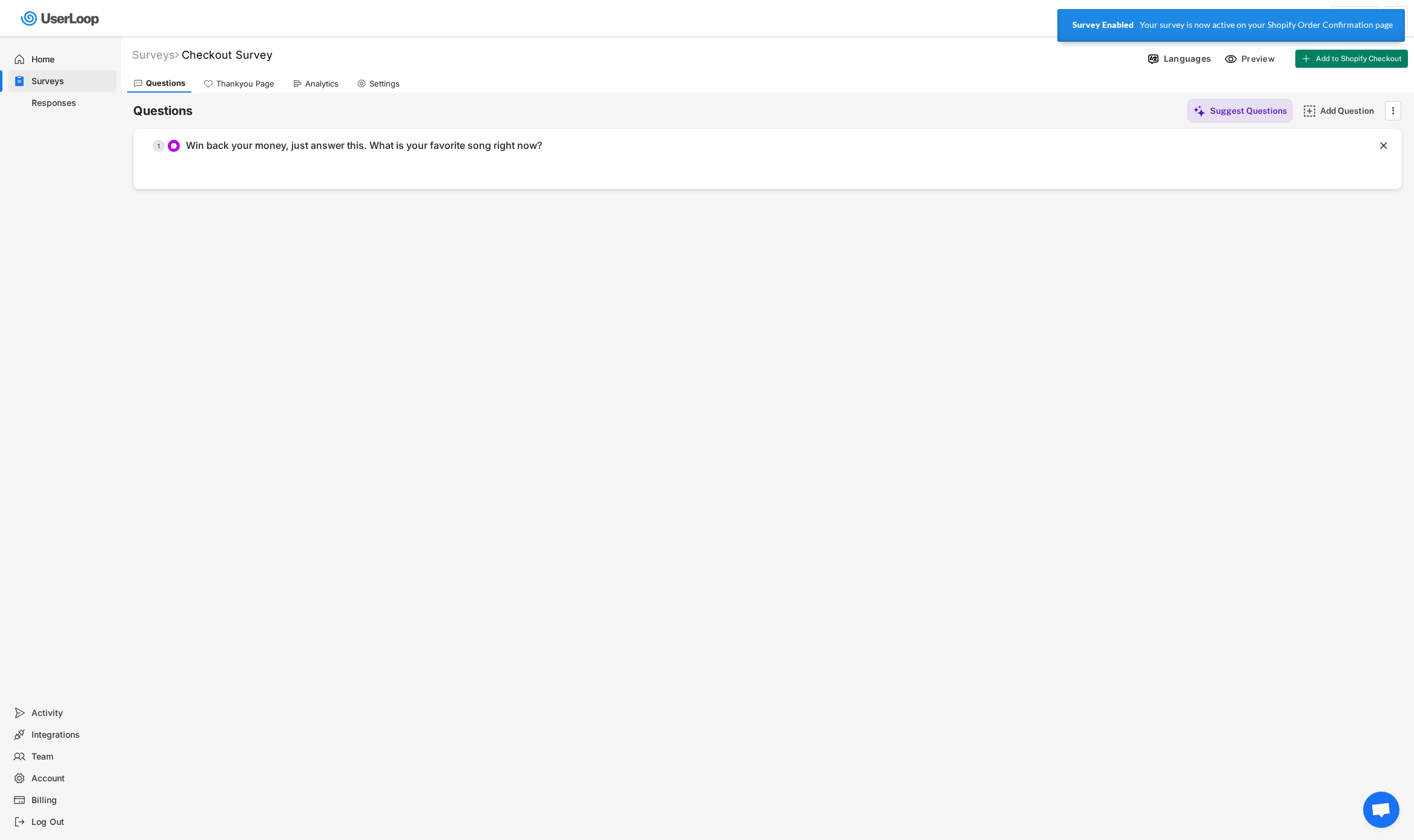
click at [36, 53] on div "Home" at bounding box center [62, 59] width 109 height 22
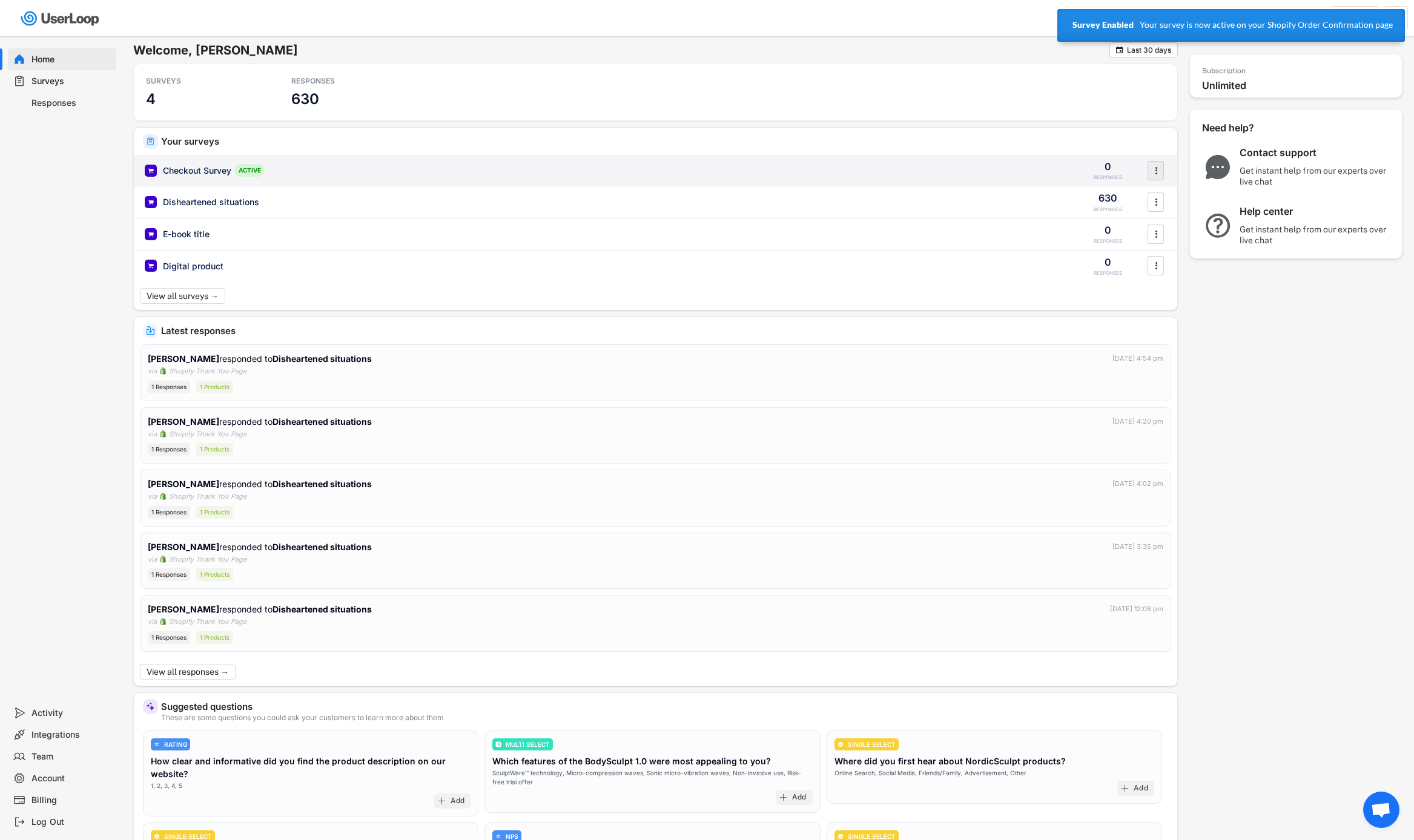
click at [1151, 172] on icon "" at bounding box center [1155, 170] width 12 height 18
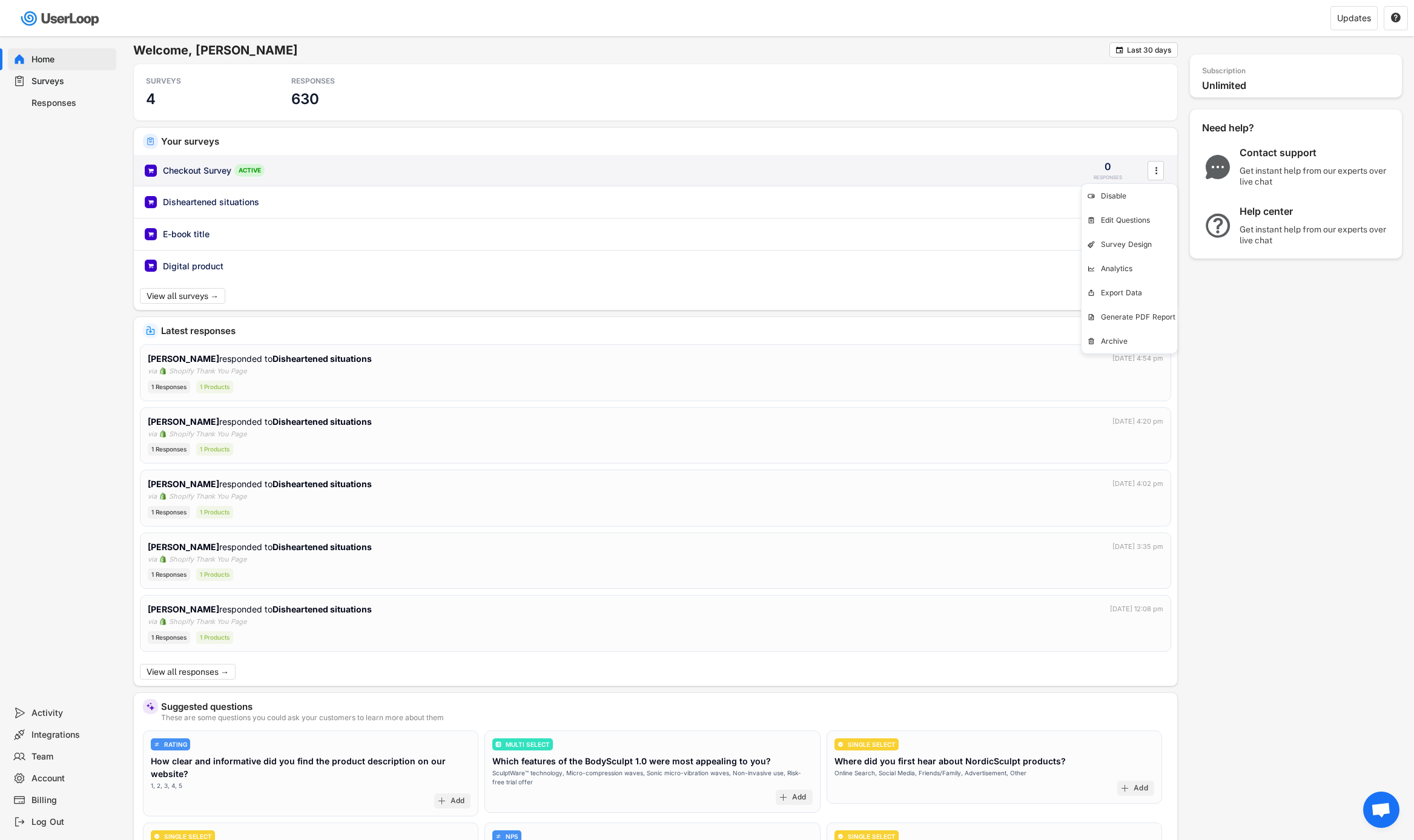
click at [627, 172] on div "Checkout Survey ACTIVE" at bounding box center [604, 170] width 919 height 13
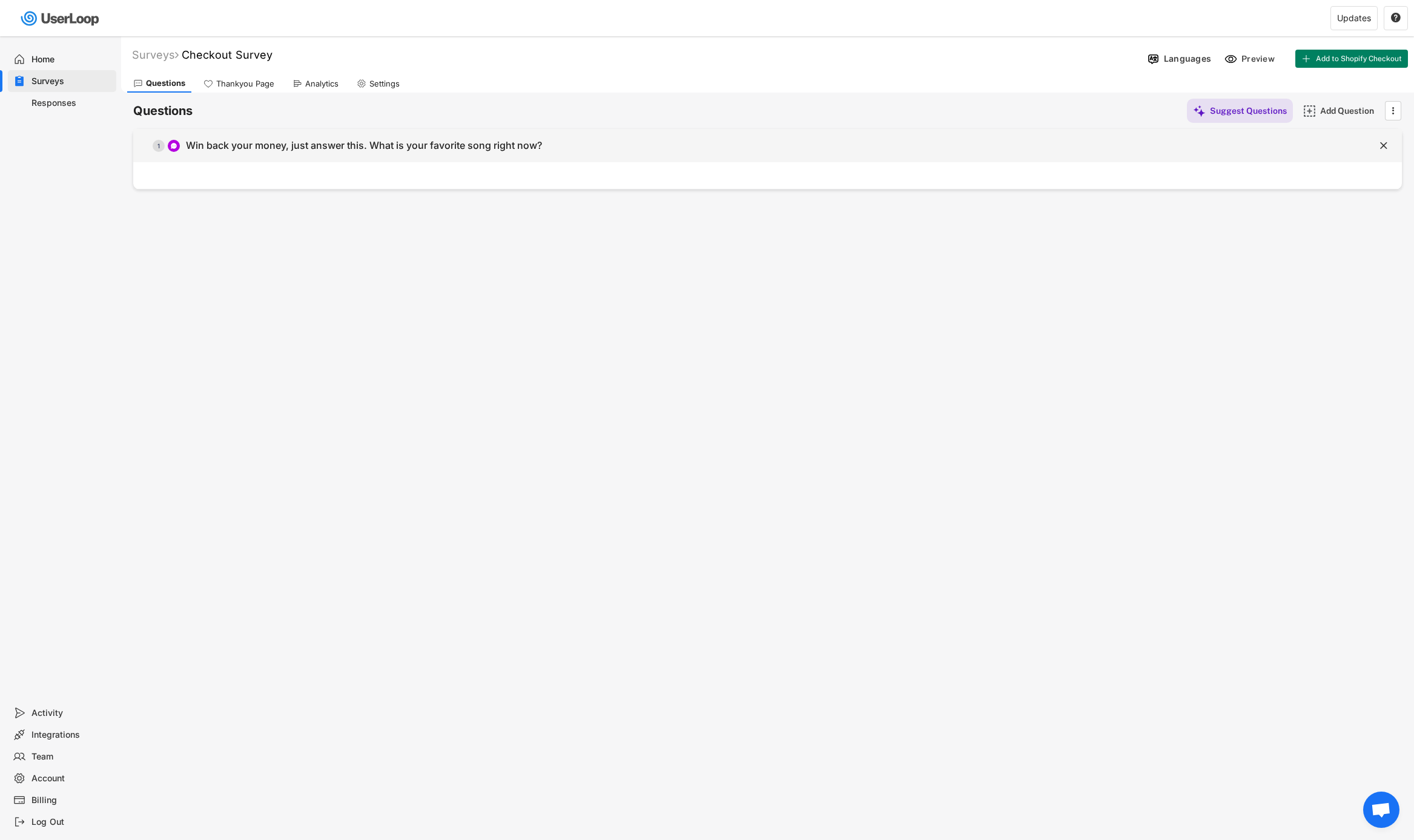
click at [282, 137] on div "  1 Win back your money, just answer this. What is your favorite song right n…" at bounding box center [737, 145] width 1208 height 27
type input "Win back your money, just answer this. What is your favorite song right now?"
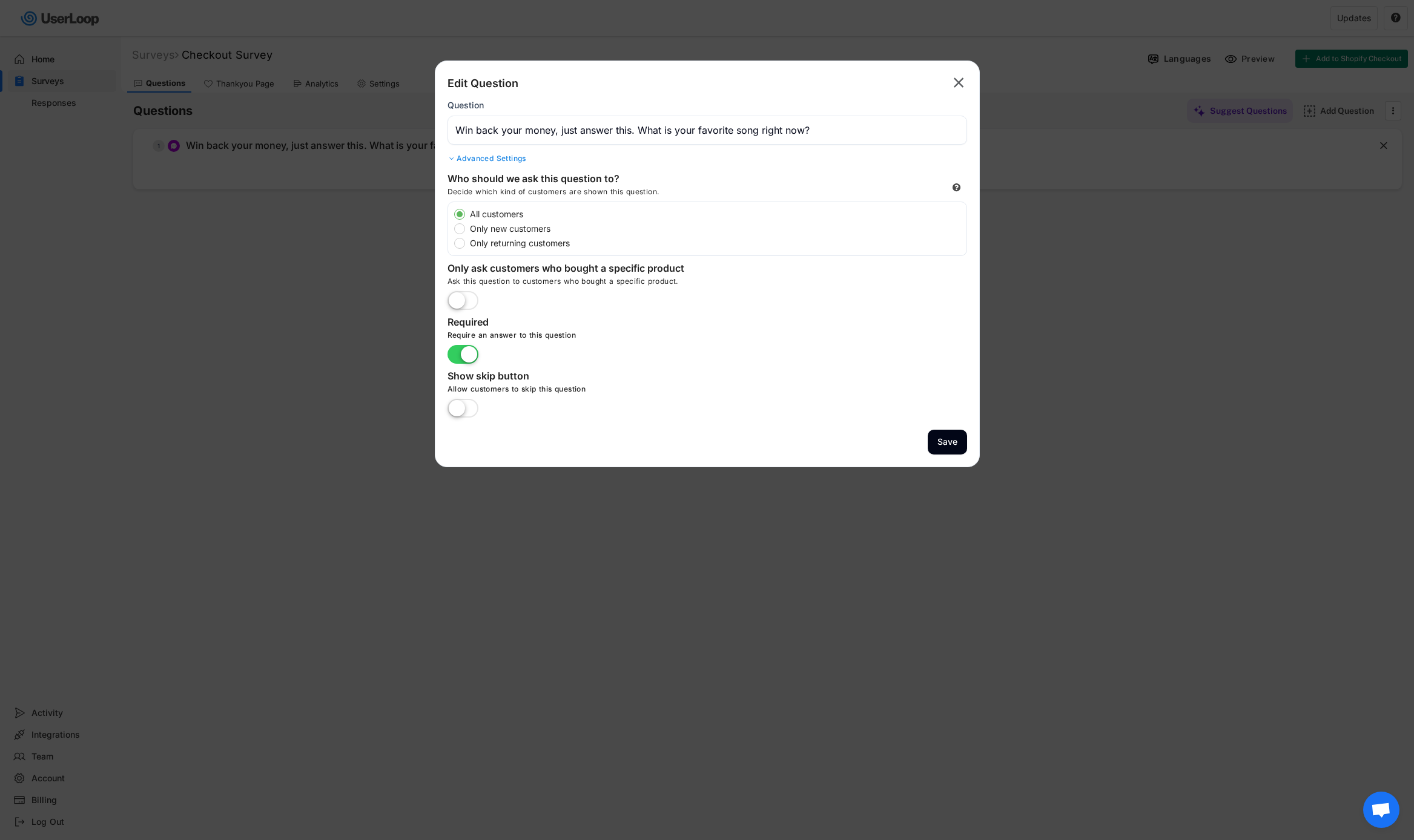
click at [962, 85] on text "" at bounding box center [958, 83] width 10 height 18
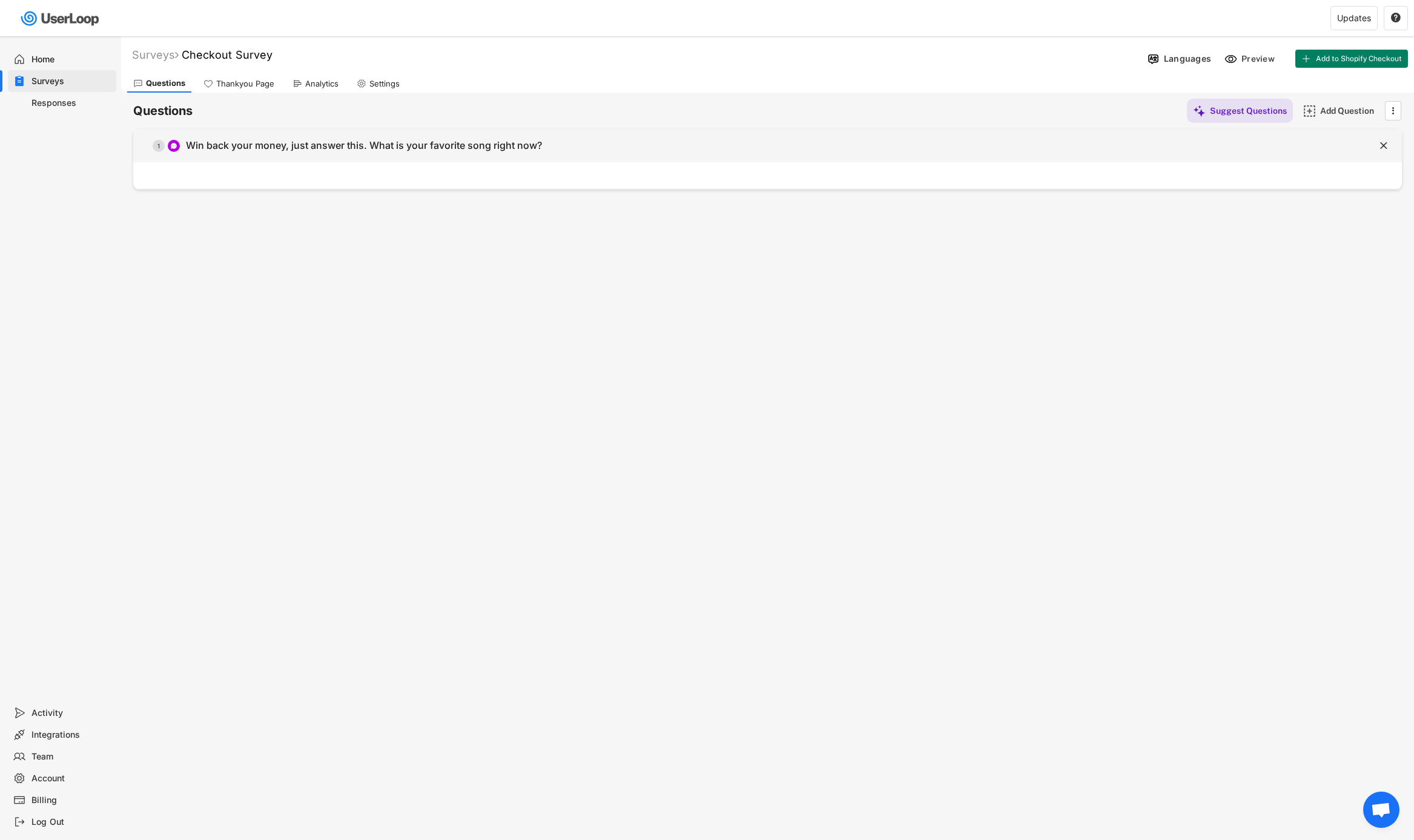
click at [475, 138] on div "  1 Win back your money, just answer this. What is your favorite song right n…" at bounding box center [737, 145] width 1208 height 27
type input "Win back your money, just answer this. What is your favorite song right now?"
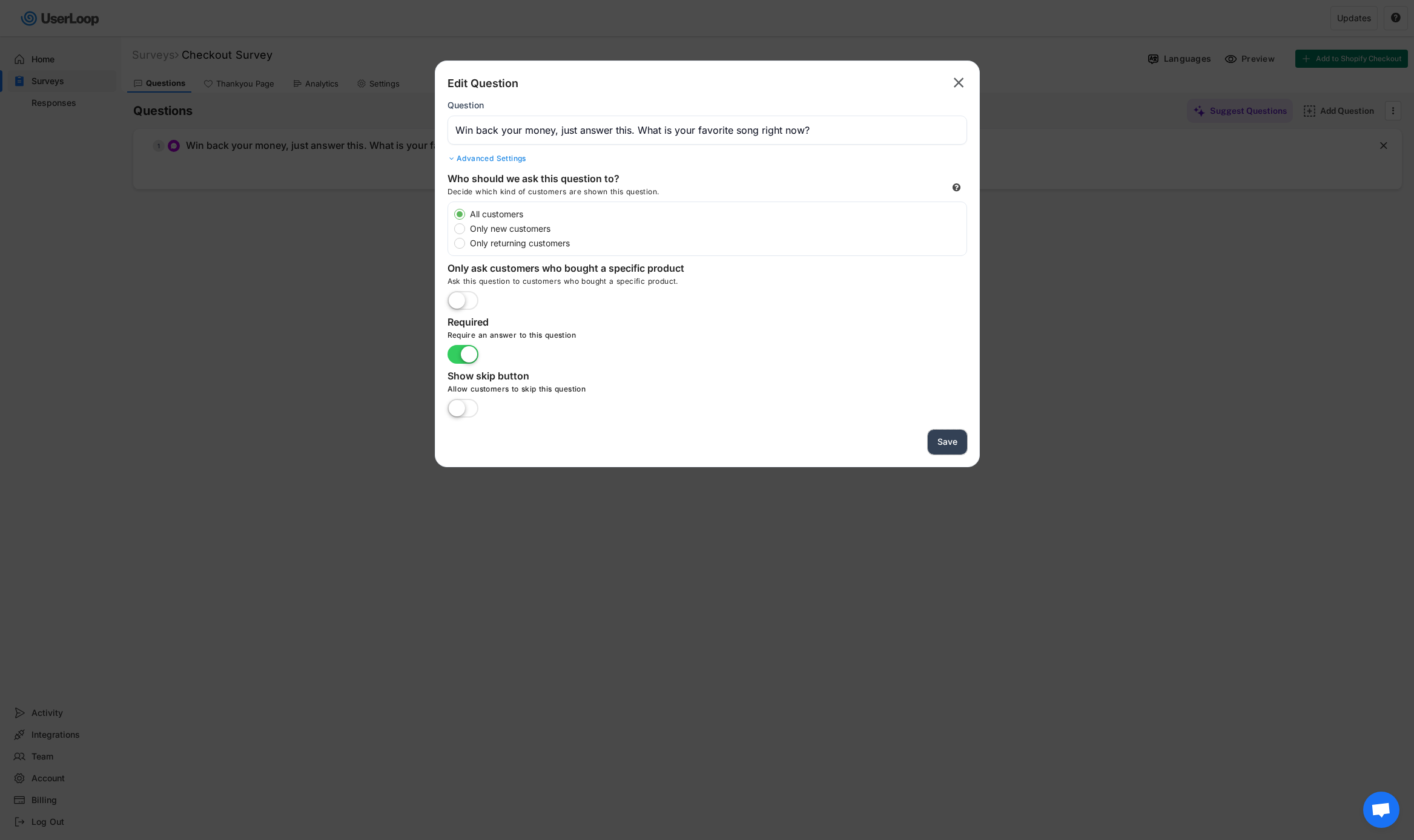
click at [950, 442] on button "Save" at bounding box center [947, 442] width 39 height 25
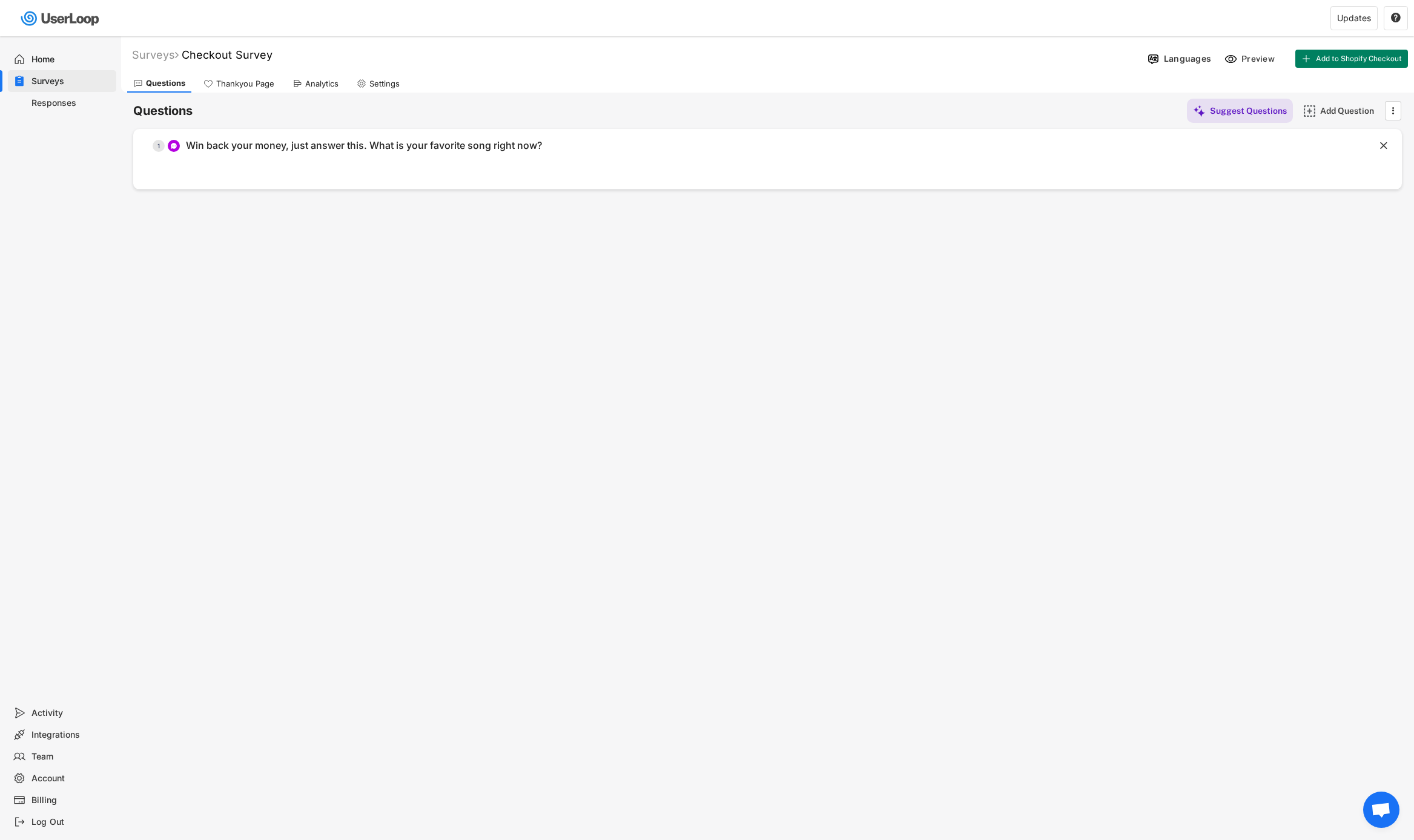
click at [74, 57] on div "Home" at bounding box center [71, 59] width 80 height 11
